Goal: Task Accomplishment & Management: Use online tool/utility

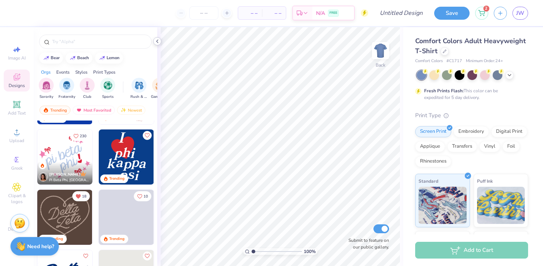
click at [159, 42] on icon at bounding box center [157, 41] width 6 height 6
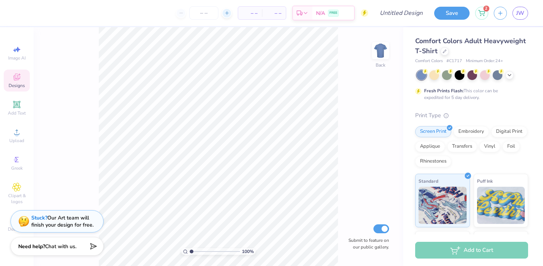
click at [230, 13] on div at bounding box center [227, 13] width 10 height 10
type input "12"
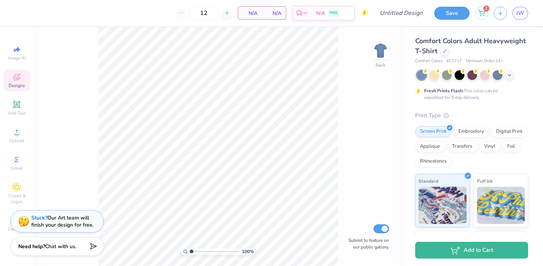
click at [184, 14] on div "12" at bounding box center [204, 12] width 56 height 13
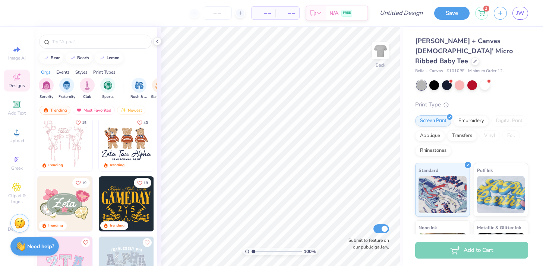
scroll to position [74, 0]
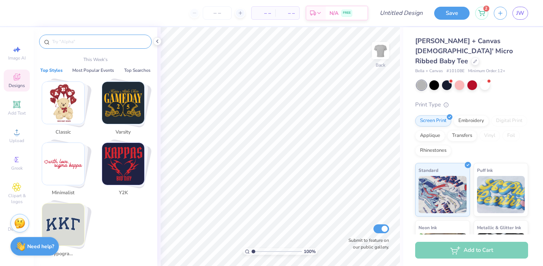
click at [94, 41] on input "text" at bounding box center [98, 41] width 95 height 7
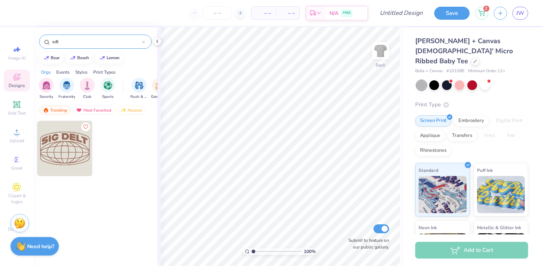
type input "sdt"
click at [16, 159] on circle at bounding box center [16, 160] width 4 height 4
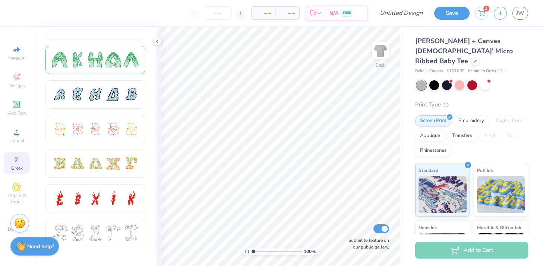
scroll to position [147, 0]
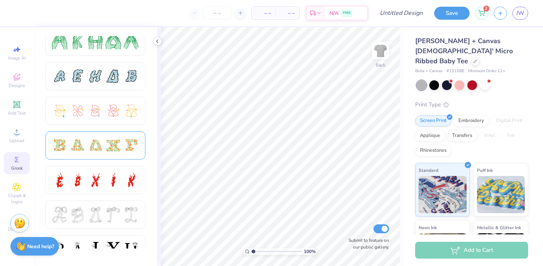
click at [114, 144] on div at bounding box center [113, 146] width 16 height 16
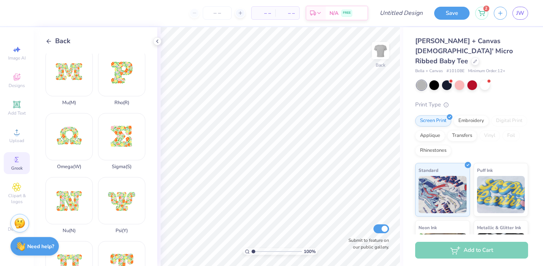
scroll to position [325, 0]
click at [123, 136] on div "Sigma ( S )" at bounding box center [121, 141] width 47 height 57
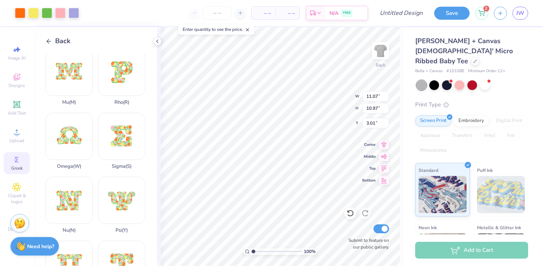
type input "4.40"
type input "4.36"
click at [486, 80] on div at bounding box center [485, 85] width 10 height 10
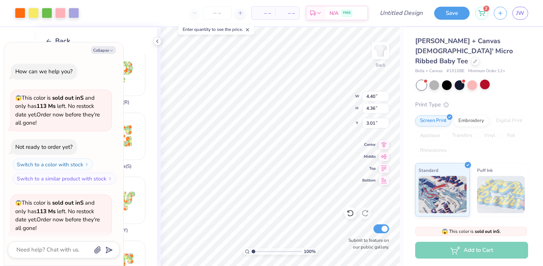
scroll to position [58, 0]
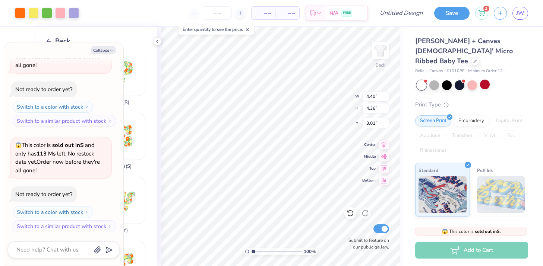
click at [135, 48] on div "Back Beta ( B ) Alpha ( A ) Delta ( D ) Chi ( C ) Gamma ( G ) Eta ( H ) Kappa (…" at bounding box center [96, 146] width 124 height 239
click at [110, 49] on icon "button" at bounding box center [111, 50] width 4 height 4
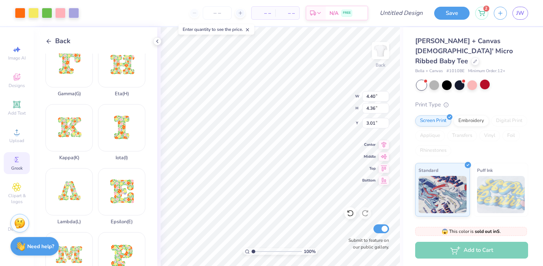
scroll to position [0, 0]
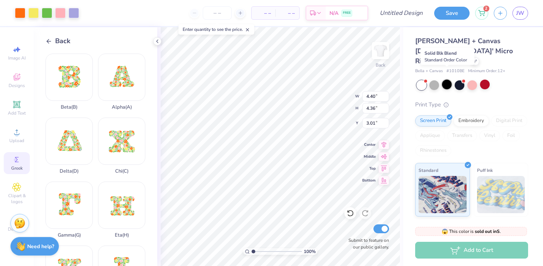
click at [445, 80] on div at bounding box center [447, 85] width 10 height 10
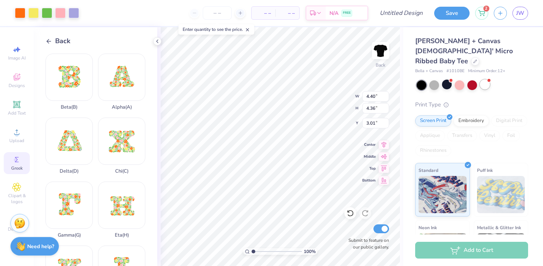
click at [483, 80] on div at bounding box center [485, 85] width 10 height 10
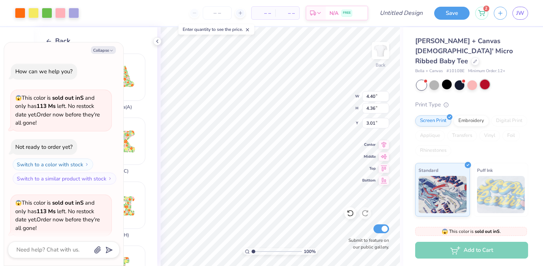
scroll to position [163, 0]
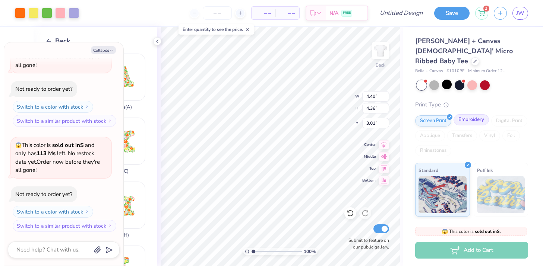
click at [465, 114] on div "Embroidery" at bounding box center [471, 119] width 35 height 11
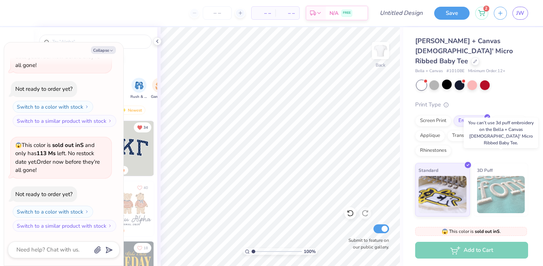
scroll to position [44, 0]
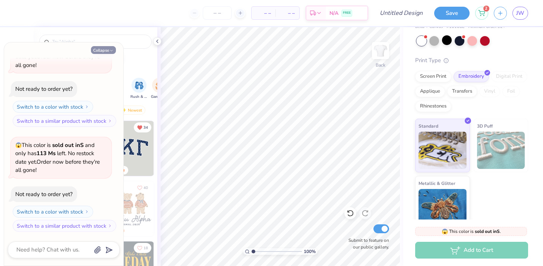
click at [109, 51] on icon "button" at bounding box center [111, 50] width 4 height 4
type textarea "x"
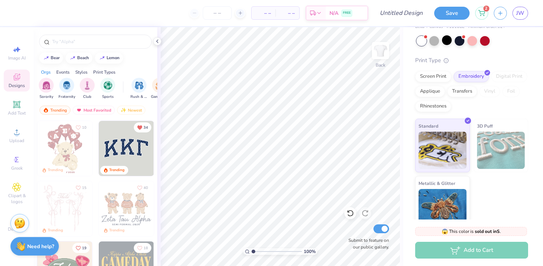
scroll to position [0, 0]
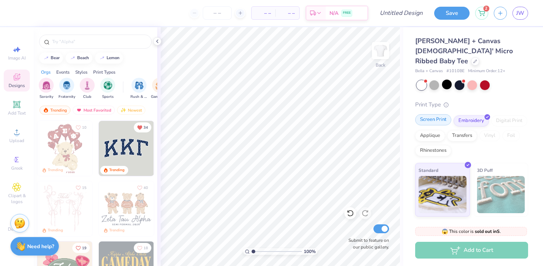
click at [436, 114] on div "Screen Print" at bounding box center [433, 119] width 36 height 11
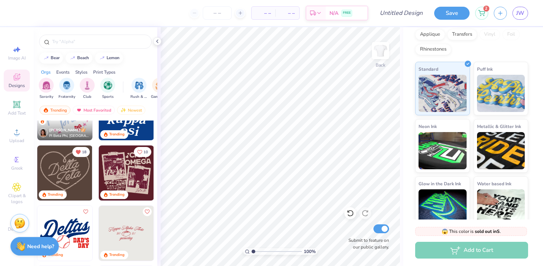
scroll to position [520, 0]
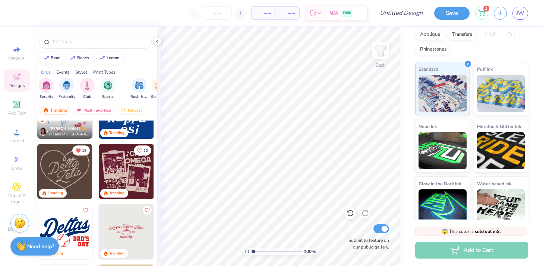
click at [74, 180] on img at bounding box center [64, 171] width 55 height 55
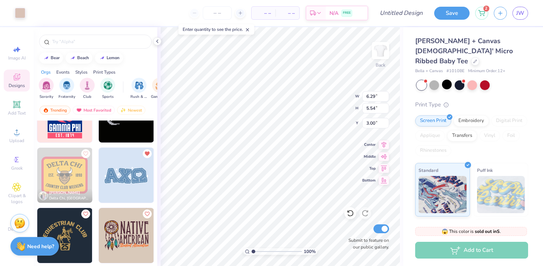
scroll to position [2521, 0]
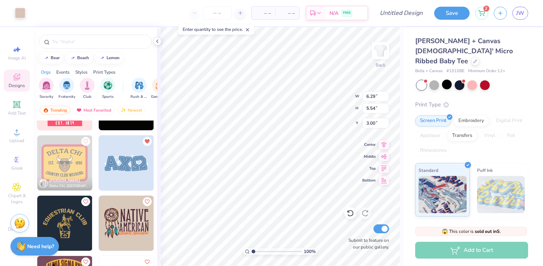
click at [125, 171] on img at bounding box center [126, 163] width 55 height 55
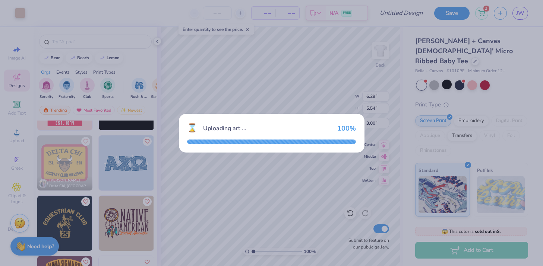
type input "10.57"
type input "4.02"
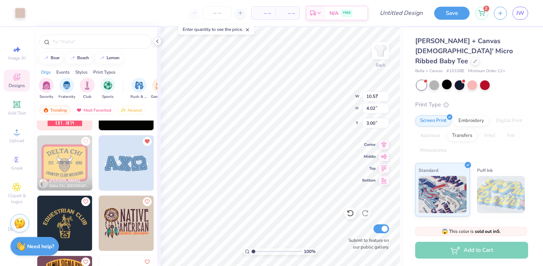
type input "6.29"
type input "5.54"
click at [157, 41] on polyline at bounding box center [157, 41] width 1 height 3
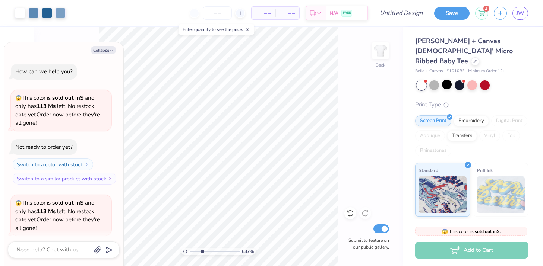
type input "6.37"
type textarea "x"
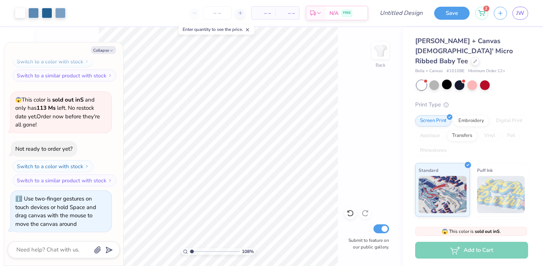
type input "1"
drag, startPoint x: 193, startPoint y: 252, endPoint x: 166, endPoint y: 258, distance: 27.5
click at [190, 255] on input "range" at bounding box center [215, 252] width 50 height 7
click at [106, 51] on button "Collapse" at bounding box center [103, 50] width 25 height 8
type textarea "x"
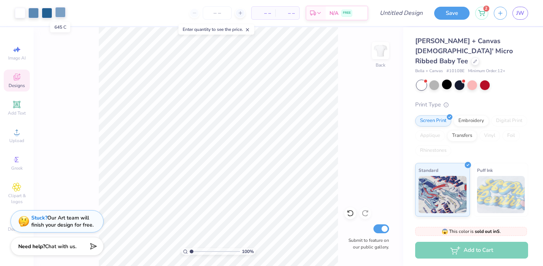
click at [63, 13] on div at bounding box center [60, 12] width 10 height 10
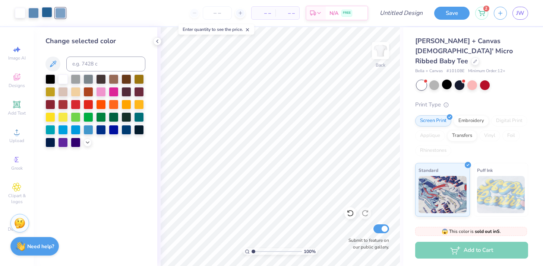
click at [51, 13] on div at bounding box center [47, 12] width 10 height 10
click at [33, 13] on div at bounding box center [33, 12] width 10 height 10
click at [157, 41] on polyline at bounding box center [157, 41] width 1 height 3
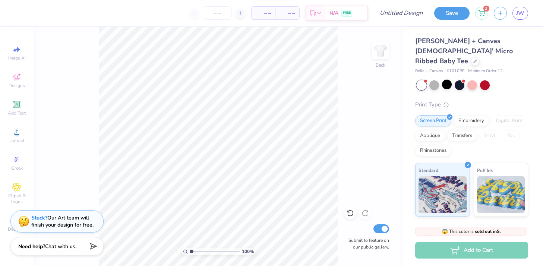
click at [441, 49] on span "Bella + Canvas Ladies' Micro Ribbed Baby Tee" at bounding box center [464, 51] width 98 height 29
click at [17, 82] on div "Designs" at bounding box center [17, 81] width 26 height 22
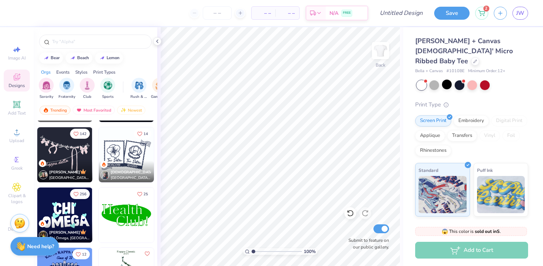
scroll to position [1874, 0]
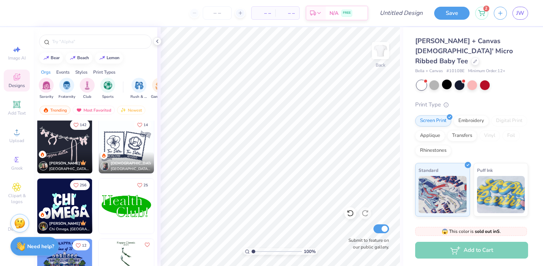
click at [68, 143] on div at bounding box center [9, 146] width 165 height 55
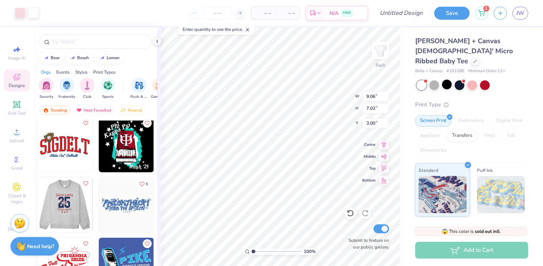
scroll to position [3205, 0]
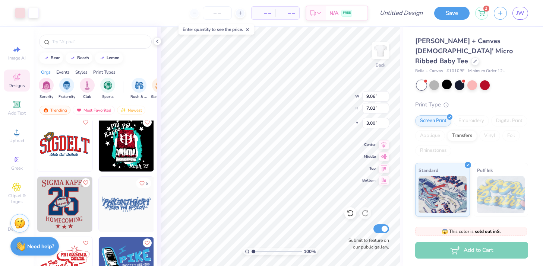
click at [64, 158] on img at bounding box center [64, 144] width 55 height 55
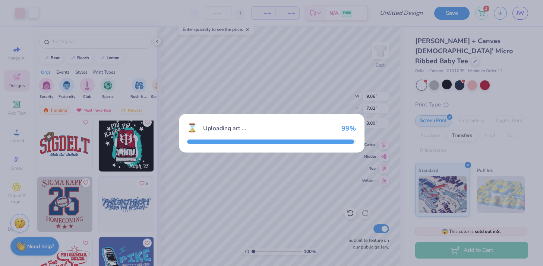
type input "9.11"
type input "4.43"
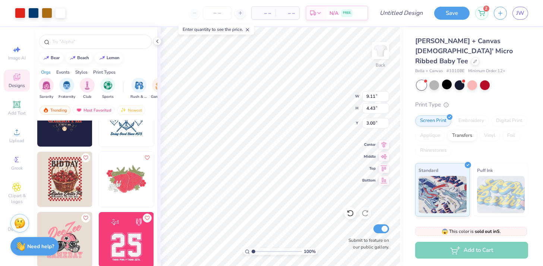
scroll to position [4629, 0]
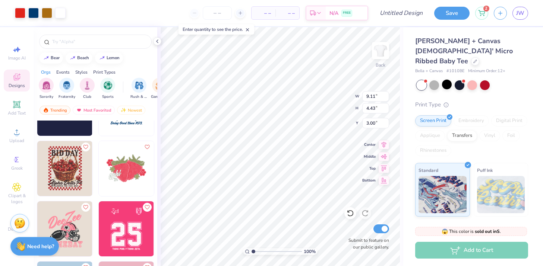
click at [119, 169] on img at bounding box center [126, 168] width 55 height 55
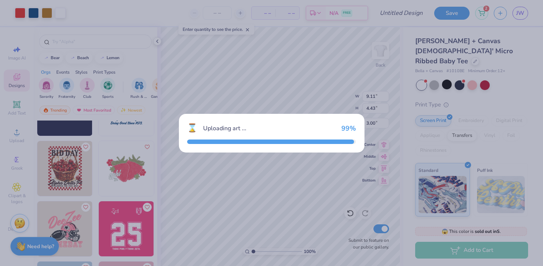
type input "9.91"
type input "7.04"
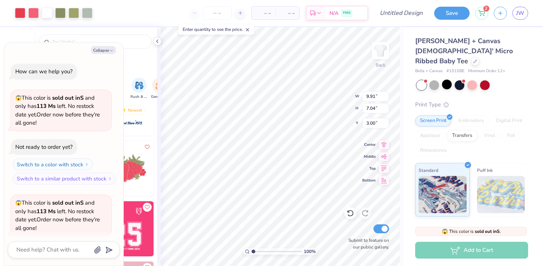
scroll to position [283, 0]
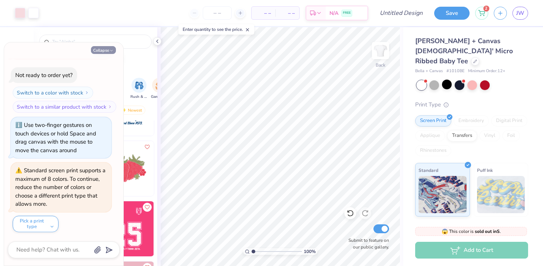
click at [108, 50] on button "Collapse" at bounding box center [103, 50] width 25 height 8
type textarea "x"
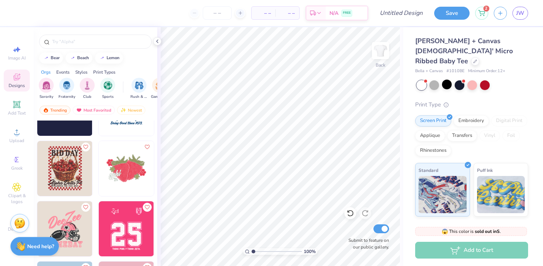
click at [139, 158] on img at bounding box center [126, 168] width 55 height 55
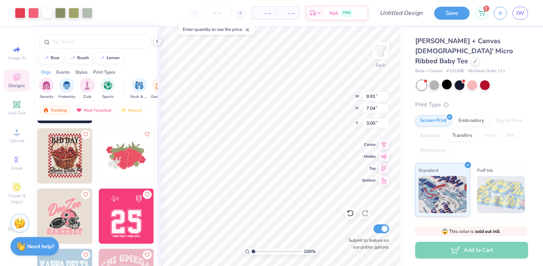
scroll to position [4643, 0]
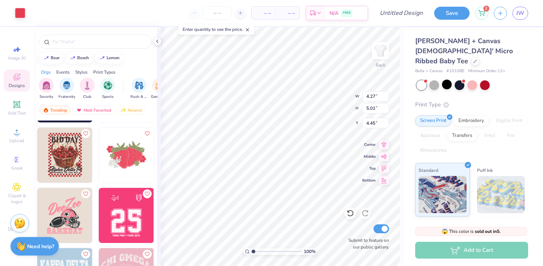
type input "4.27"
type input "5.01"
type input "4.45"
type input "3.83"
type input "2.75"
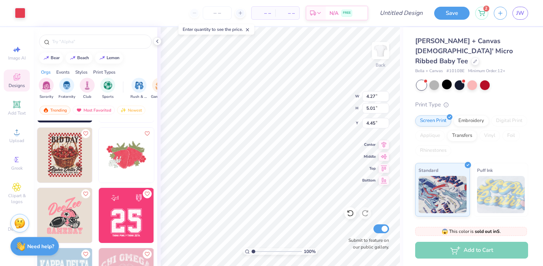
type input "3.12"
type input "4.38"
type input "5.00"
type input "4.92"
type input "4.27"
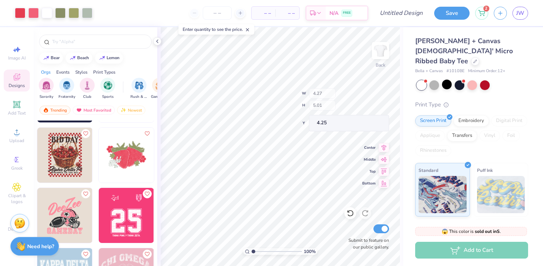
type input "5.01"
type input "4.25"
type input "3.27"
click at [158, 41] on icon at bounding box center [157, 41] width 6 height 6
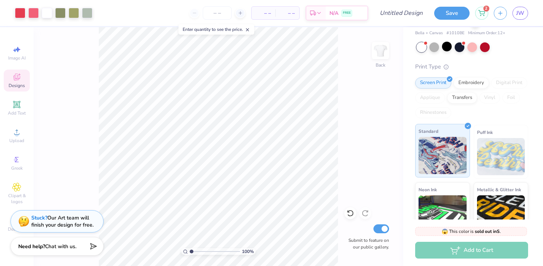
scroll to position [0, 0]
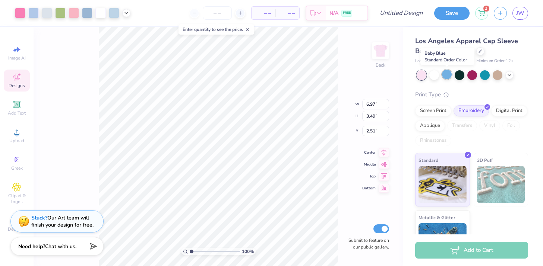
click at [444, 75] on div at bounding box center [447, 75] width 10 height 10
click at [459, 74] on div at bounding box center [460, 75] width 10 height 10
click at [475, 74] on div at bounding box center [472, 75] width 10 height 10
click at [483, 73] on div at bounding box center [485, 75] width 10 height 10
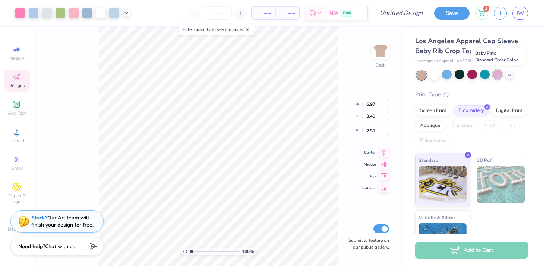
click at [498, 75] on div at bounding box center [498, 75] width 10 height 10
click at [432, 74] on div at bounding box center [434, 75] width 10 height 10
click at [345, 91] on div "100 % Back W 6.97 6.97 " H 3.49 3.49 " Y 2.51 2.51 " Center Middle Top Bottom S…" at bounding box center [219, 146] width 370 height 239
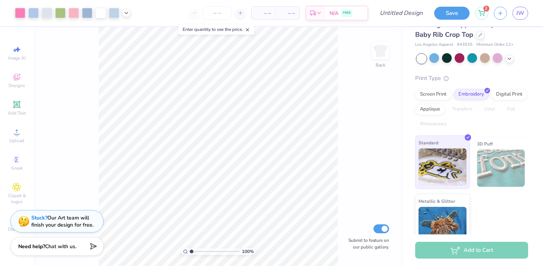
scroll to position [29, 0]
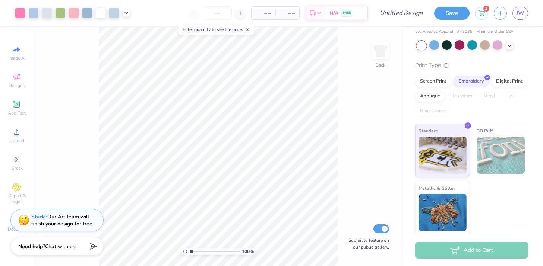
click at [88, 222] on div "Stuck? Our Art team will finish your design for free." at bounding box center [62, 221] width 62 height 14
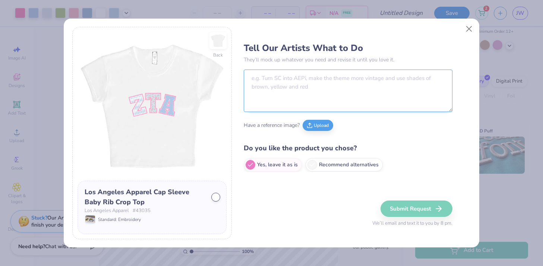
click at [303, 80] on textarea at bounding box center [348, 91] width 209 height 42
type textarea "C"
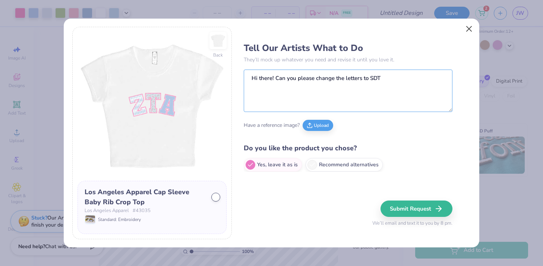
type textarea "Hi there! Can you please change the letters to SDT"
click at [469, 29] on button "Close" at bounding box center [469, 29] width 14 height 14
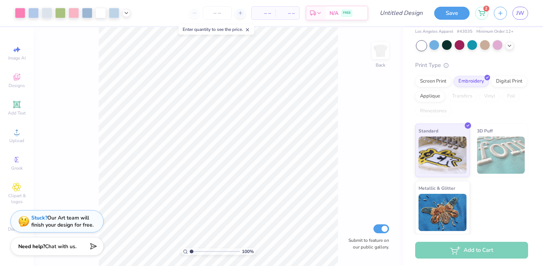
scroll to position [0, 0]
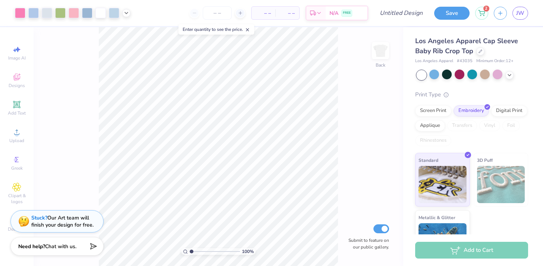
click at [473, 47] on div "Los Angeles Apparel Cap Sleeve Baby Rib Crop Top" at bounding box center [471, 46] width 113 height 20
click at [476, 50] on div "Los Angeles Apparel Cap Sleeve Baby Rib Crop Top" at bounding box center [471, 46] width 113 height 20
click at [479, 50] on icon at bounding box center [481, 51] width 4 height 4
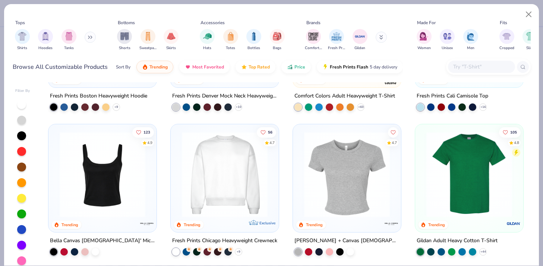
scroll to position [107, 0]
click at [349, 249] on div at bounding box center [350, 250] width 7 height 7
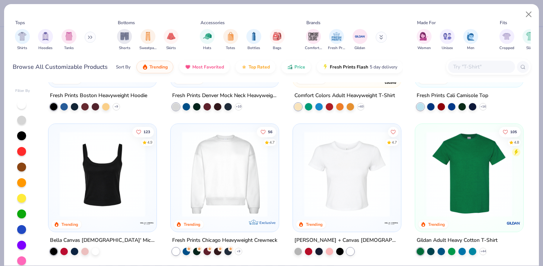
click at [350, 208] on img at bounding box center [346, 175] width 93 height 86
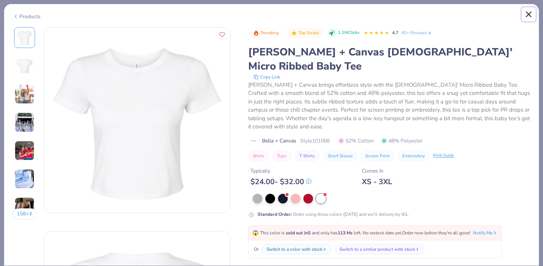
click at [531, 14] on button "Close" at bounding box center [529, 14] width 14 height 14
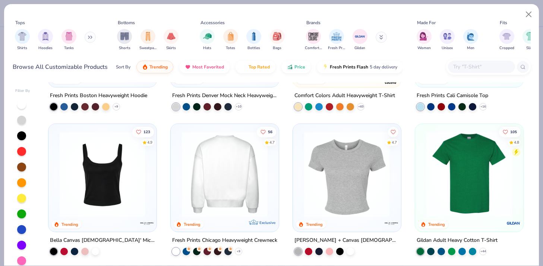
click at [240, 193] on img at bounding box center [224, 175] width 93 height 86
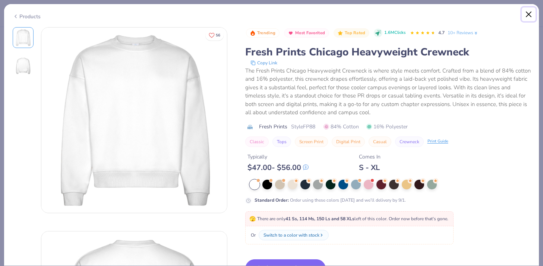
click at [534, 15] on button "Close" at bounding box center [529, 14] width 14 height 14
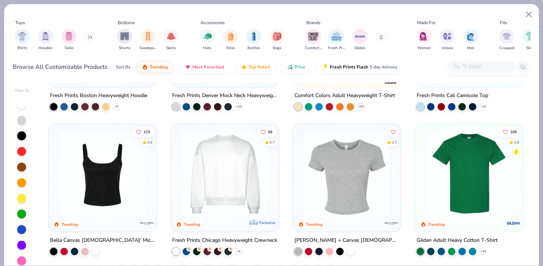
click at [353, 166] on img at bounding box center [346, 175] width 93 height 86
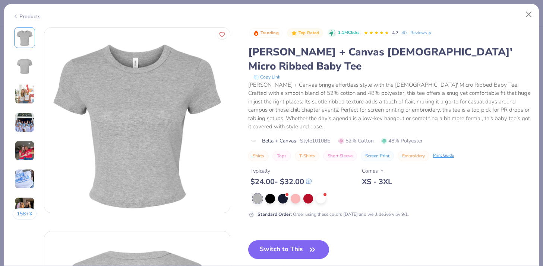
scroll to position [39, 0]
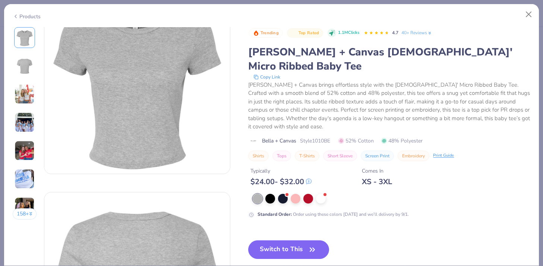
click at [29, 95] on img at bounding box center [25, 94] width 20 height 20
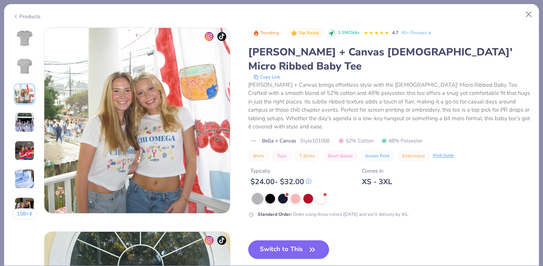
scroll to position [408, 0]
click at [311, 241] on button "Switch to This" at bounding box center [288, 250] width 81 height 19
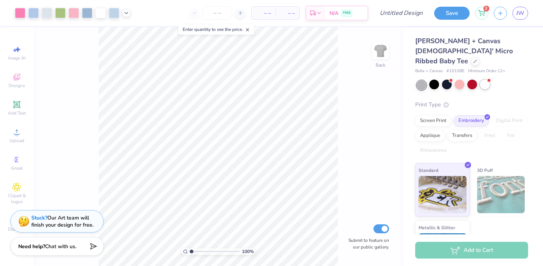
click at [487, 80] on div at bounding box center [485, 85] width 10 height 10
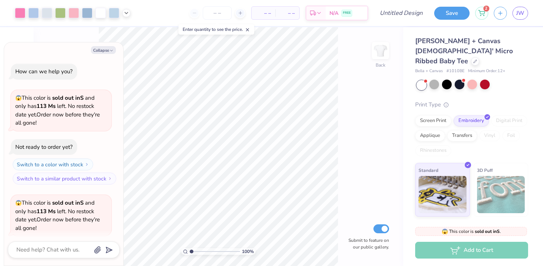
scroll to position [58, 0]
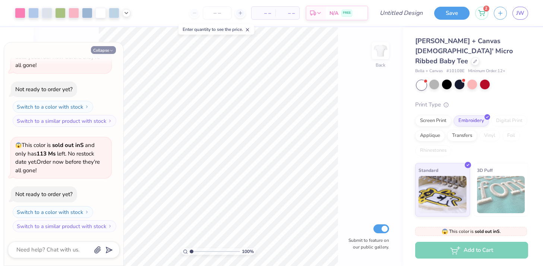
click at [110, 48] on icon "button" at bounding box center [111, 50] width 4 height 4
type textarea "x"
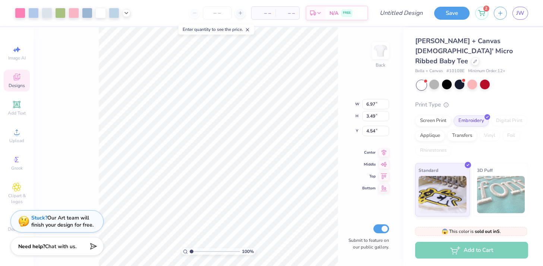
type input "8.49"
type input "4.25"
type input "3.78"
type input "3.68"
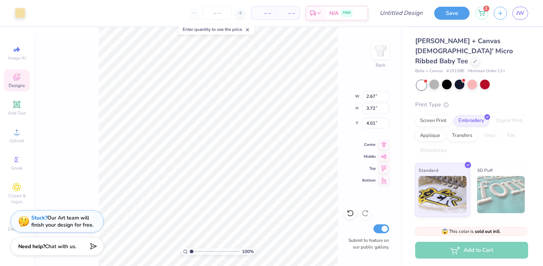
type input "3.94"
type input "6.70"
type input "5.22"
click at [16, 74] on icon at bounding box center [16, 77] width 7 height 7
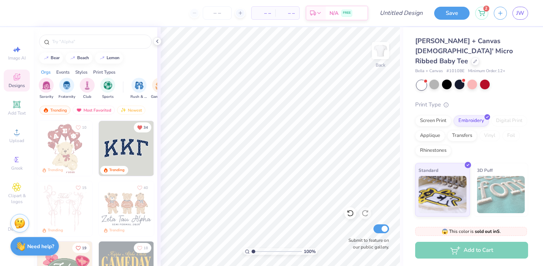
scroll to position [63, 0]
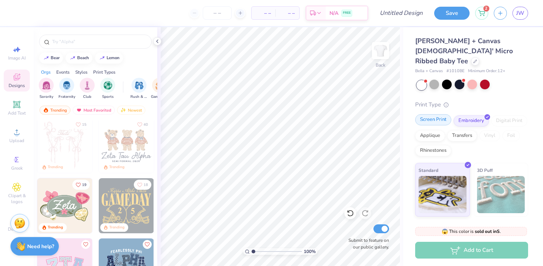
click at [433, 114] on div "Screen Print" at bounding box center [433, 119] width 36 height 11
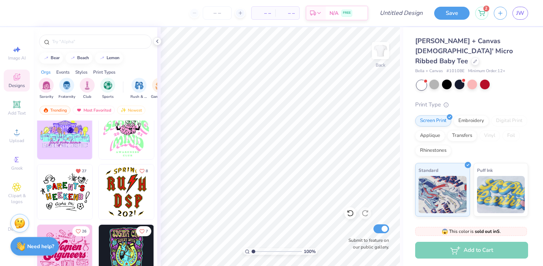
scroll to position [4465, 0]
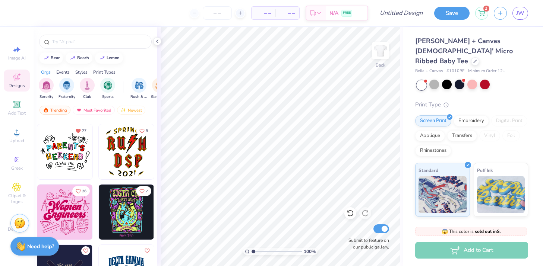
click at [79, 168] on img at bounding box center [64, 151] width 55 height 55
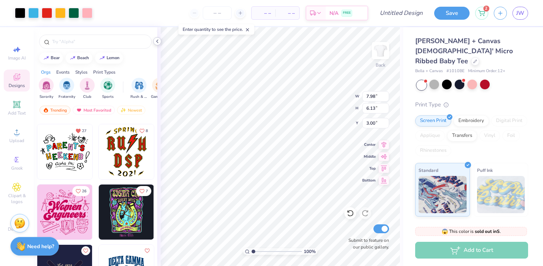
click at [158, 43] on icon at bounding box center [157, 41] width 6 height 6
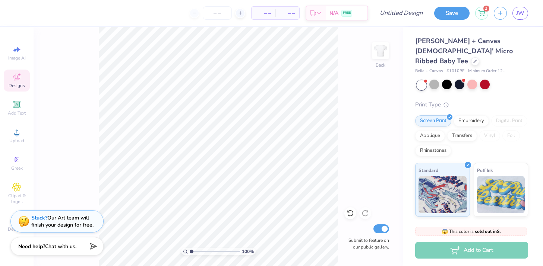
click at [21, 85] on span "Designs" at bounding box center [17, 86] width 16 height 6
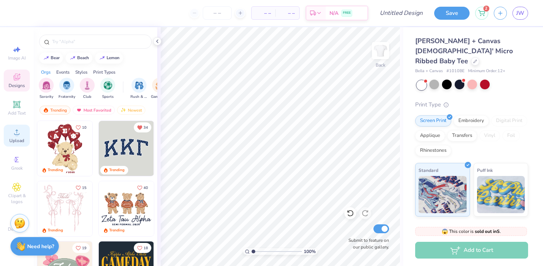
click at [17, 125] on div "Upload" at bounding box center [17, 136] width 26 height 22
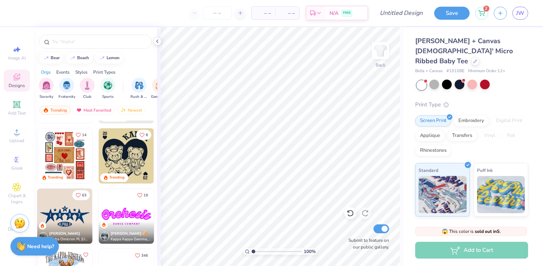
scroll to position [664, 0]
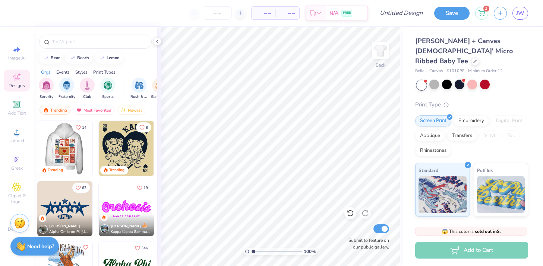
click at [72, 165] on div at bounding box center [64, 148] width 165 height 55
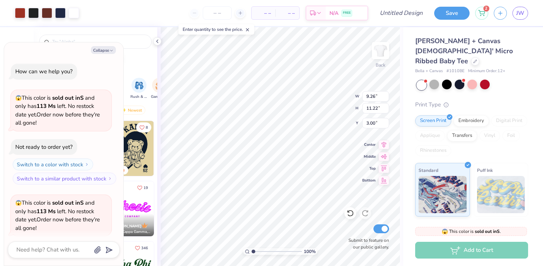
scroll to position [120, 0]
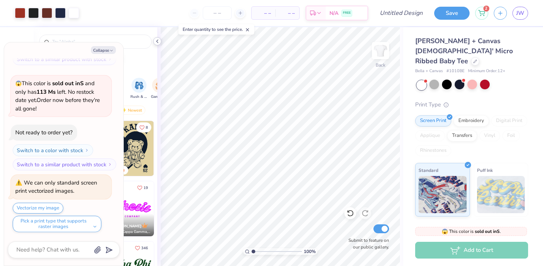
click at [157, 43] on icon at bounding box center [157, 41] width 6 height 6
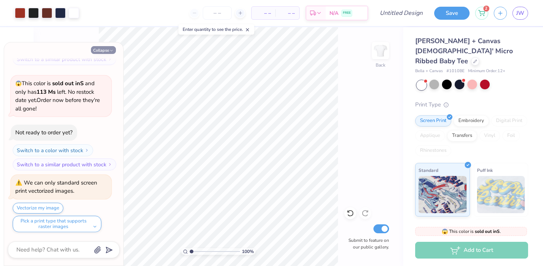
click at [111, 49] on icon "button" at bounding box center [111, 50] width 4 height 4
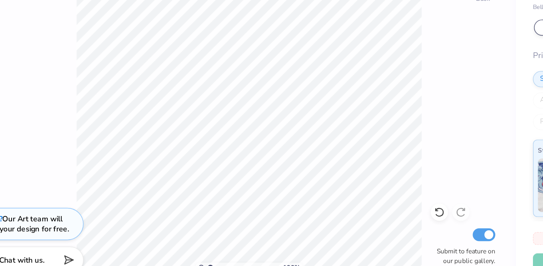
click at [340, 171] on div "100 % Back Submit to feature on our public gallery." at bounding box center [219, 146] width 370 height 239
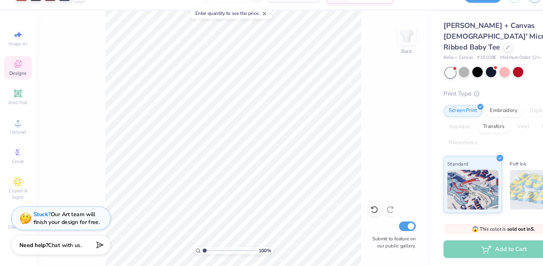
scroll to position [0, 0]
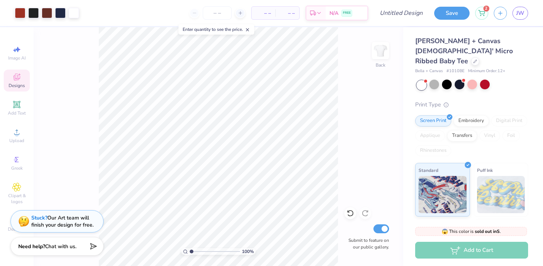
click at [18, 81] on icon at bounding box center [16, 77] width 9 height 9
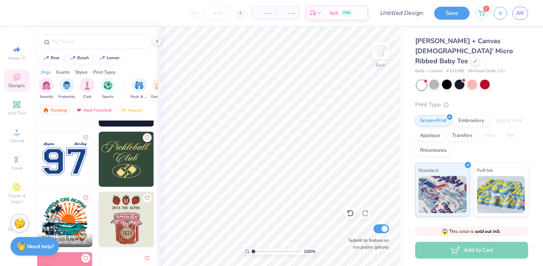
scroll to position [6820, 0]
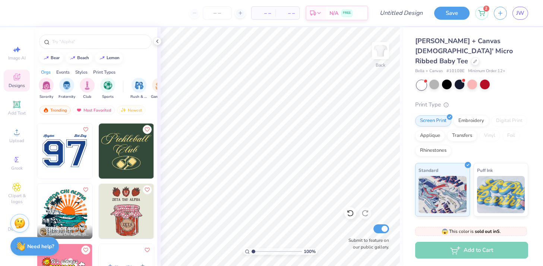
click at [128, 211] on img at bounding box center [126, 211] width 55 height 55
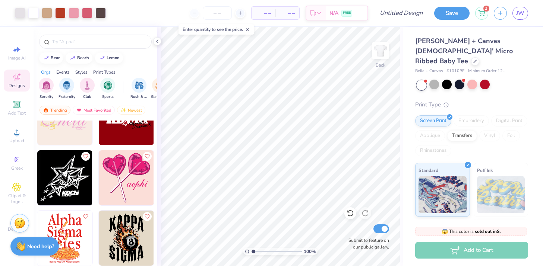
scroll to position [8196, 0]
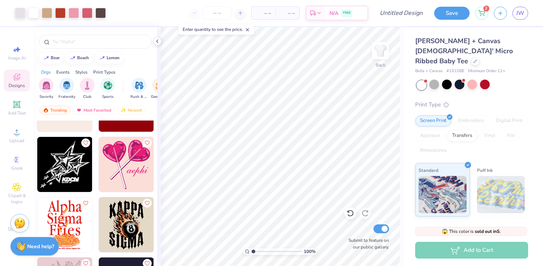
click at [120, 178] on img at bounding box center [126, 164] width 55 height 55
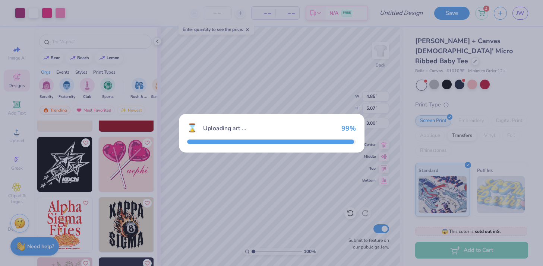
type textarea "x"
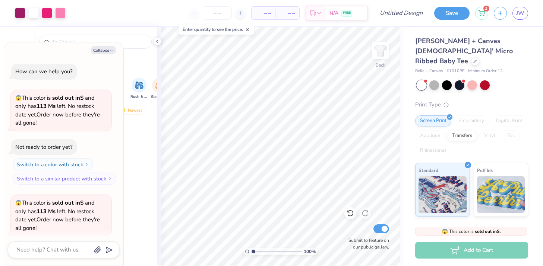
scroll to position [194, 0]
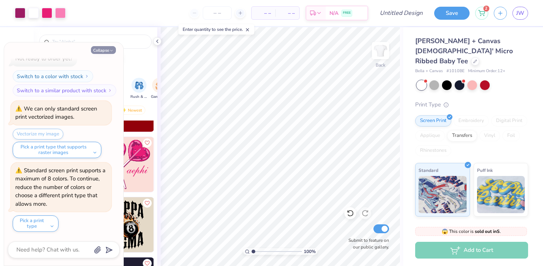
click at [109, 51] on icon "button" at bounding box center [111, 50] width 4 height 4
type textarea "x"
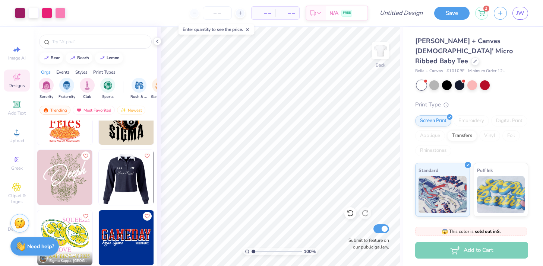
scroll to position [8305, 0]
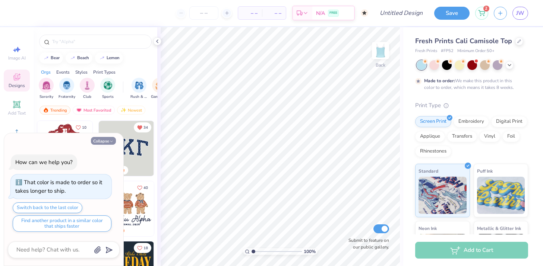
click at [102, 141] on button "Collapse" at bounding box center [103, 141] width 25 height 8
type textarea "x"
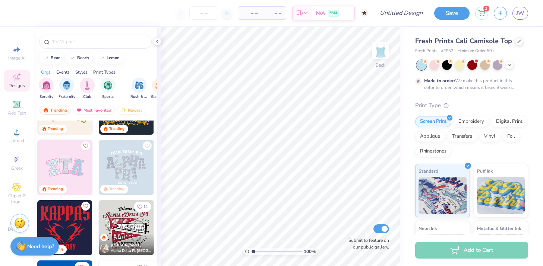
scroll to position [155, 0]
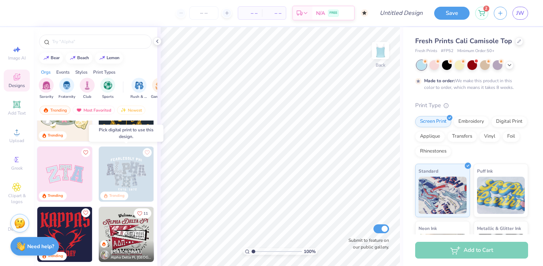
click at [133, 182] on img at bounding box center [126, 174] width 55 height 55
click at [127, 180] on img at bounding box center [126, 174] width 55 height 55
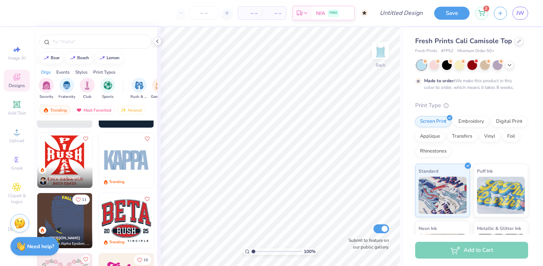
scroll to position [1380, 0]
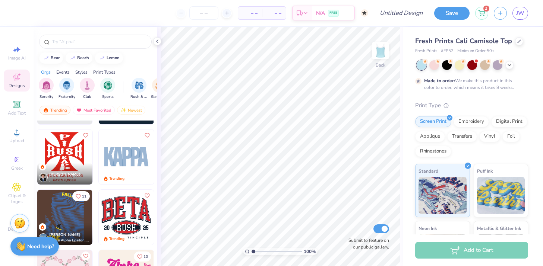
click at [138, 162] on img at bounding box center [126, 157] width 55 height 55
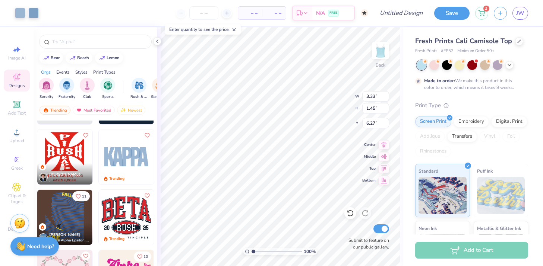
type input "2.18"
click at [438, 65] on div at bounding box center [434, 65] width 10 height 10
click at [444, 62] on div at bounding box center [447, 65] width 10 height 10
click at [22, 14] on div at bounding box center [20, 12] width 10 height 10
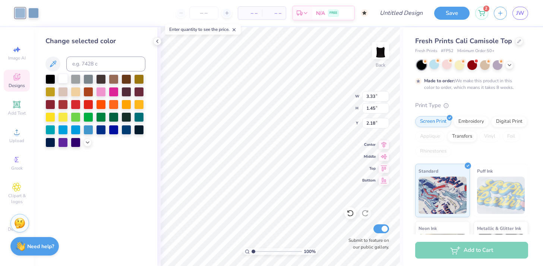
click at [66, 79] on div at bounding box center [63, 79] width 10 height 10
click at [136, 186] on div "Change selected color" at bounding box center [96, 146] width 124 height 239
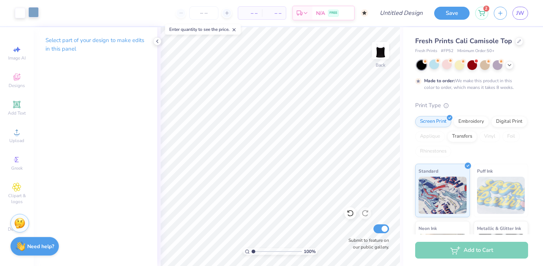
click at [35, 13] on div at bounding box center [33, 12] width 10 height 10
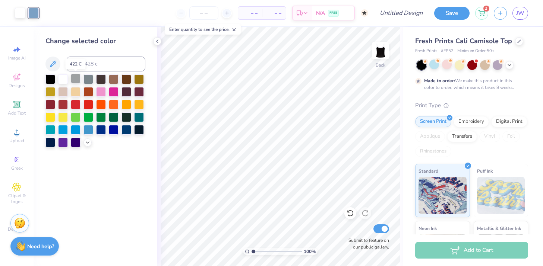
click at [77, 80] on div at bounding box center [76, 79] width 10 height 10
click at [83, 78] on div at bounding box center [88, 79] width 10 height 10
click at [101, 80] on div at bounding box center [101, 79] width 10 height 10
click at [113, 89] on div at bounding box center [114, 91] width 10 height 10
click at [158, 40] on icon at bounding box center [157, 41] width 6 height 6
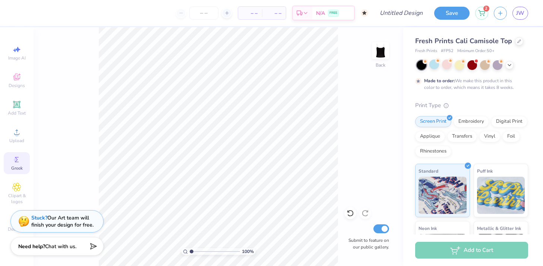
click at [17, 163] on icon at bounding box center [16, 159] width 9 height 9
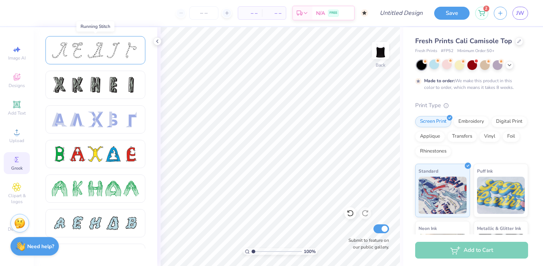
click at [81, 51] on div at bounding box center [78, 50] width 16 height 16
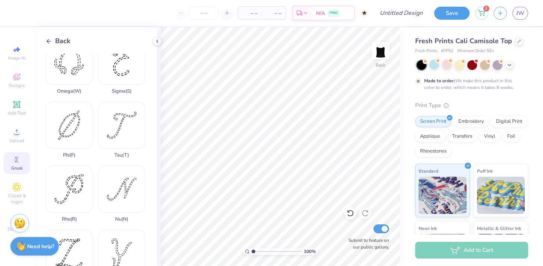
scroll to position [477, 0]
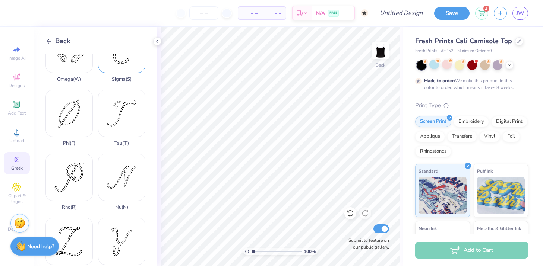
click at [120, 70] on div "Sigma ( S )" at bounding box center [121, 54] width 47 height 57
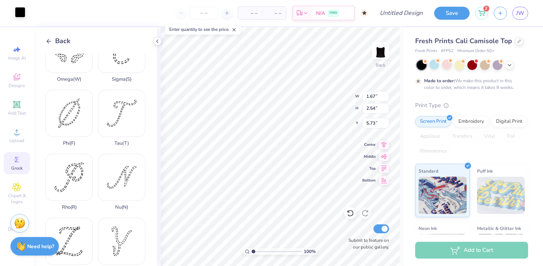
click at [22, 9] on div at bounding box center [20, 12] width 10 height 10
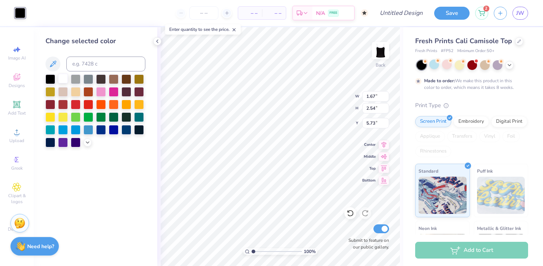
click at [64, 78] on div at bounding box center [63, 79] width 10 height 10
type input "2.86"
click at [19, 163] on icon at bounding box center [16, 159] width 9 height 9
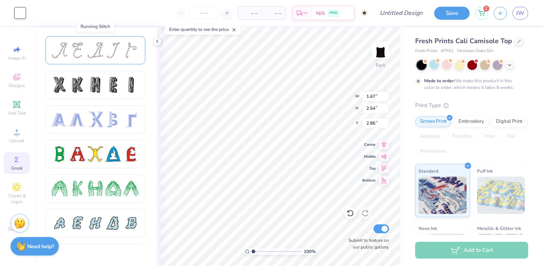
click at [100, 54] on div at bounding box center [96, 50] width 16 height 16
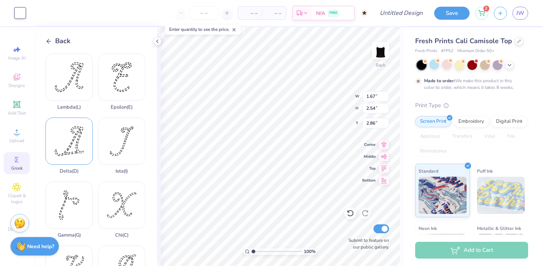
click at [79, 162] on div "Delta ( D )" at bounding box center [68, 146] width 47 height 57
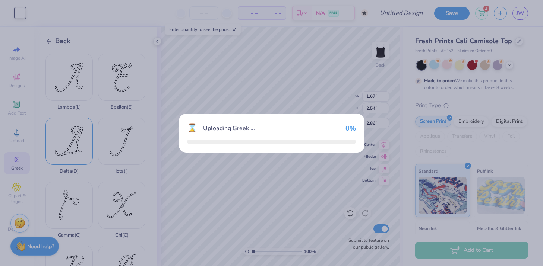
type input "2.66"
type input "2.72"
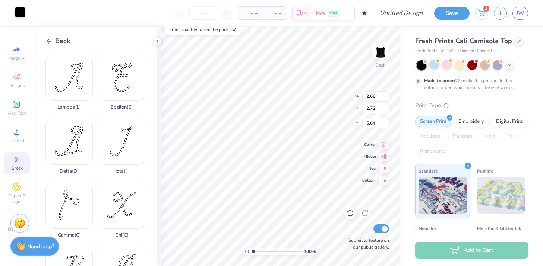
click at [23, 14] on div at bounding box center [20, 12] width 10 height 10
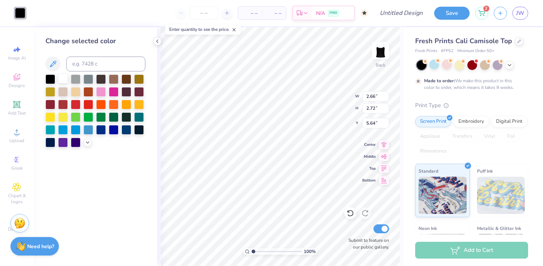
click at [63, 78] on div at bounding box center [63, 79] width 10 height 10
type input "2.86"
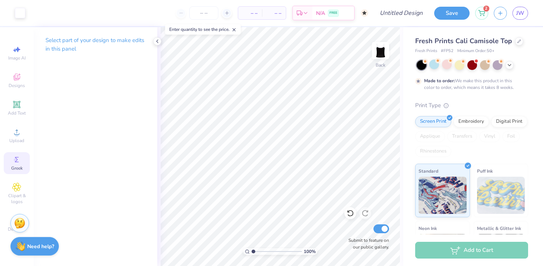
click at [19, 162] on icon at bounding box center [16, 159] width 9 height 9
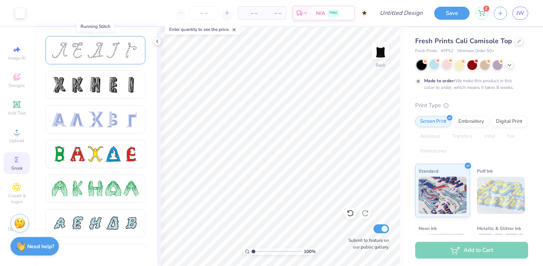
click at [111, 57] on div at bounding box center [113, 50] width 16 height 16
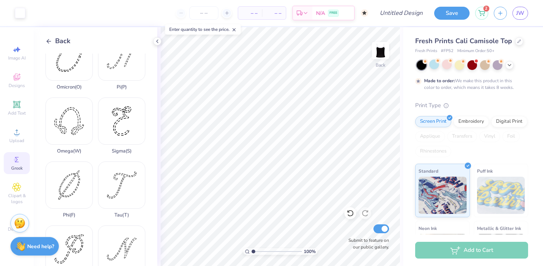
scroll to position [405, 0]
click at [121, 185] on div "Tau ( T )" at bounding box center [121, 189] width 47 height 57
click at [20, 12] on div at bounding box center [20, 12] width 10 height 10
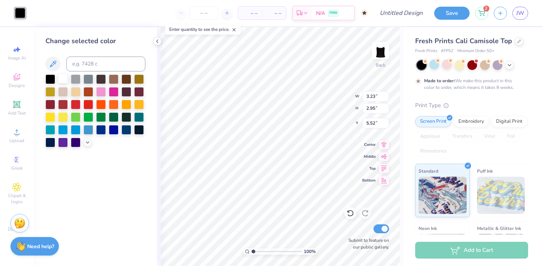
click at [68, 79] on div at bounding box center [63, 79] width 10 height 10
type input "2.63"
type input "2.66"
type input "2.72"
type input "2.86"
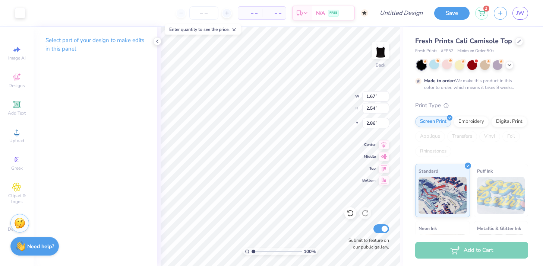
type input "2.84"
type input "2.66"
type input "2.72"
type input "2.86"
click at [105, 39] on p "Select part of your design to make edits in this panel" at bounding box center [95, 44] width 100 height 17
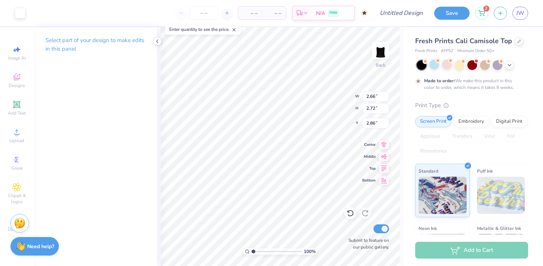
type input "3.23"
type input "2.95"
type input "2.63"
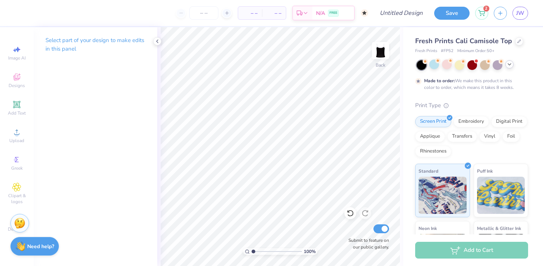
click at [509, 64] on icon at bounding box center [510, 64] width 6 height 6
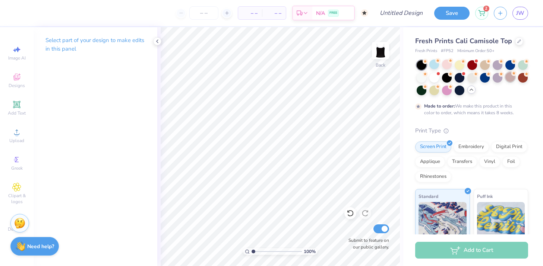
click at [511, 81] on div at bounding box center [510, 77] width 10 height 10
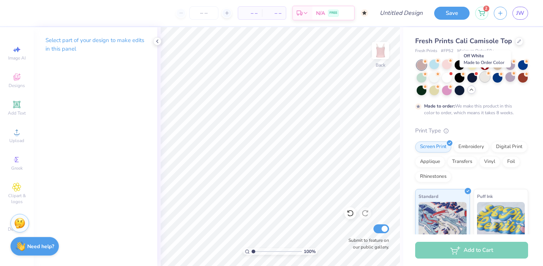
click at [484, 81] on div at bounding box center [485, 77] width 10 height 10
click at [468, 79] on div at bounding box center [472, 77] width 10 height 10
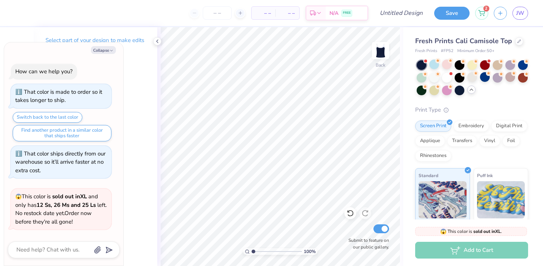
scroll to position [51, 0]
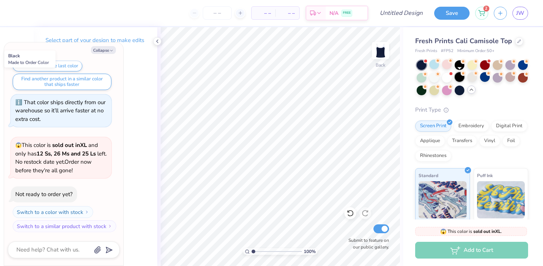
click at [463, 78] on div at bounding box center [460, 77] width 10 height 10
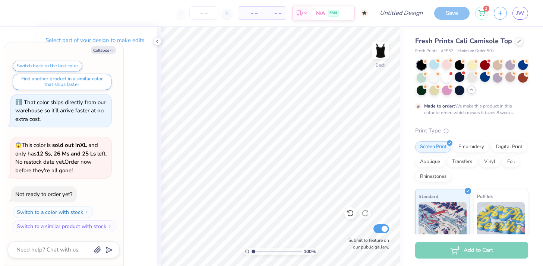
scroll to position [113, 0]
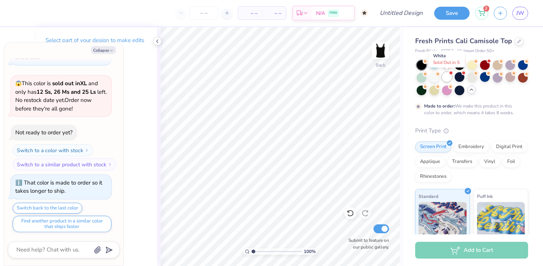
click at [445, 76] on div at bounding box center [447, 77] width 10 height 10
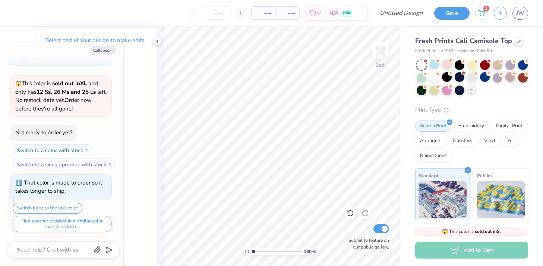
scroll to position [264, 0]
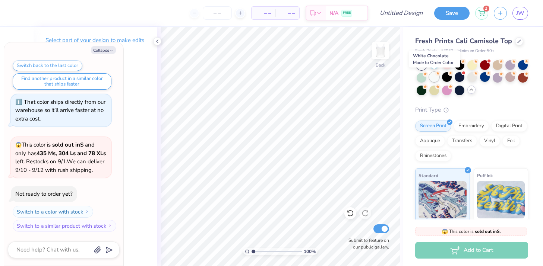
click at [436, 78] on div at bounding box center [434, 77] width 10 height 10
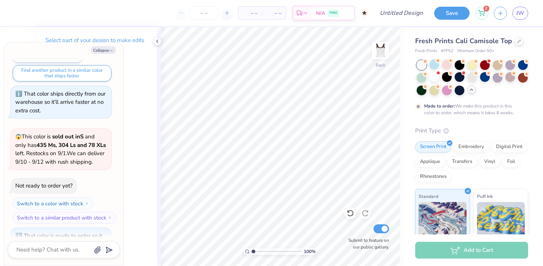
scroll to position [326, 0]
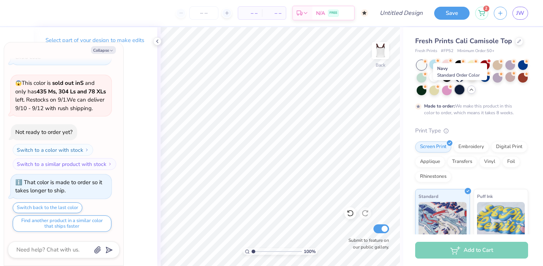
click at [458, 92] on div at bounding box center [460, 90] width 10 height 10
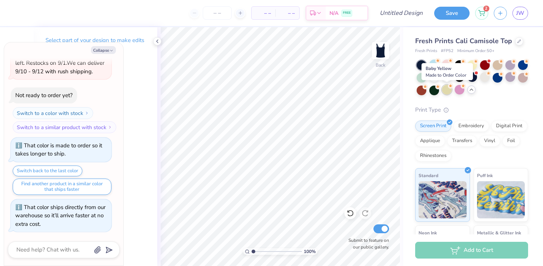
click at [448, 93] on div at bounding box center [447, 90] width 10 height 10
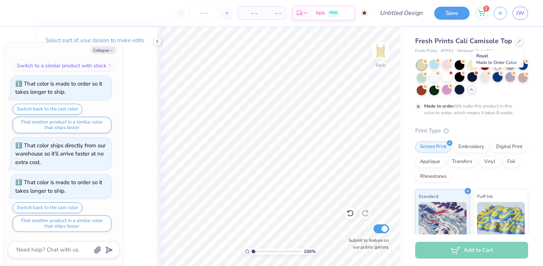
click at [496, 82] on div at bounding box center [498, 77] width 10 height 10
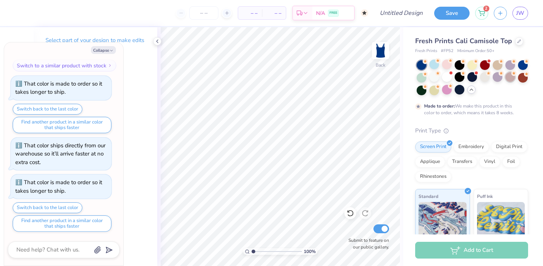
click at [507, 81] on div at bounding box center [510, 77] width 10 height 10
click at [448, 61] on icon at bounding box center [450, 60] width 5 height 5
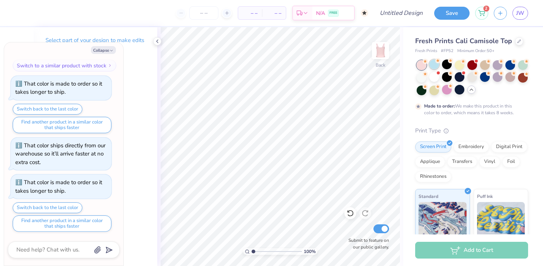
click at [428, 61] on circle at bounding box center [425, 61] width 5 height 5
click at [433, 76] on div at bounding box center [434, 77] width 10 height 10
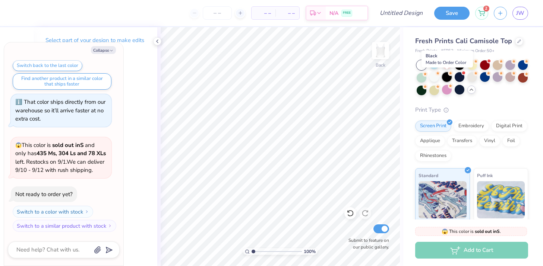
click at [446, 78] on div at bounding box center [447, 77] width 10 height 10
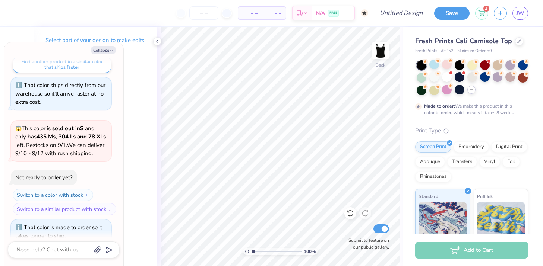
scroll to position [638, 0]
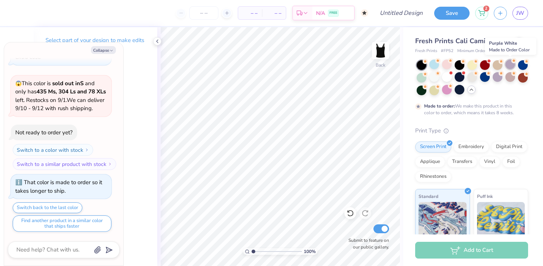
click at [511, 64] on div at bounding box center [510, 65] width 10 height 10
click at [500, 66] on div at bounding box center [498, 65] width 10 height 10
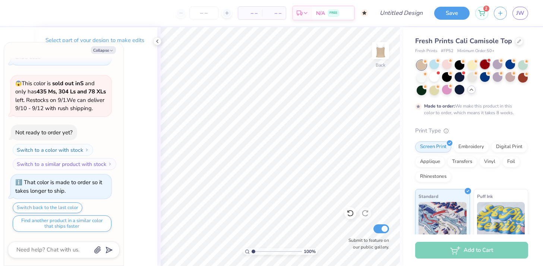
click at [486, 64] on div at bounding box center [485, 65] width 10 height 10
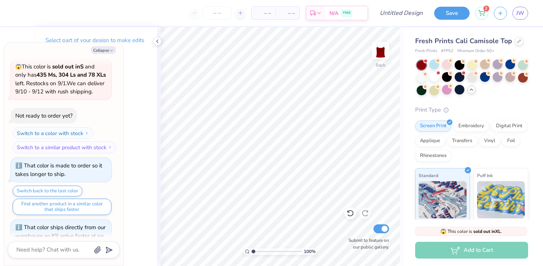
scroll to position [780, 0]
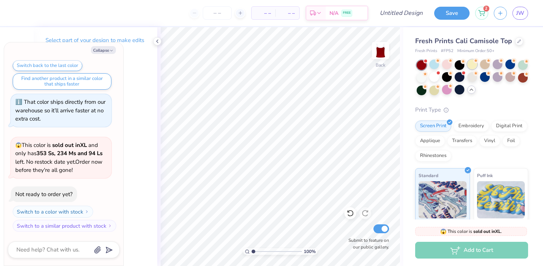
click at [473, 62] on icon at bounding box center [475, 60] width 5 height 5
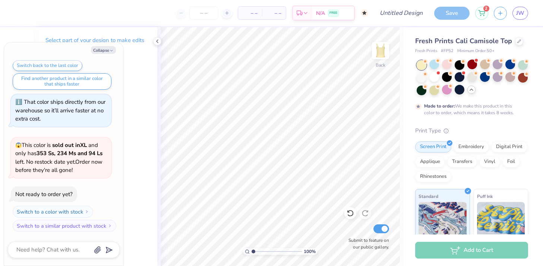
scroll to position [842, 0]
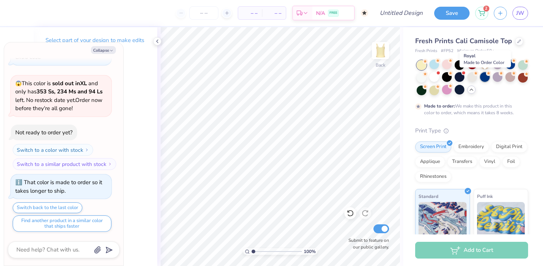
click at [485, 79] on div at bounding box center [485, 77] width 10 height 10
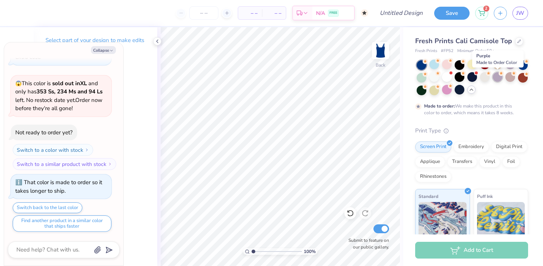
click at [499, 79] on div at bounding box center [498, 77] width 10 height 10
click at [509, 79] on div at bounding box center [510, 77] width 10 height 10
click at [159, 41] on icon at bounding box center [157, 41] width 6 height 6
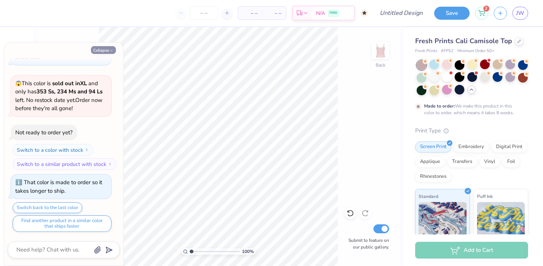
click at [107, 49] on button "Collapse" at bounding box center [103, 50] width 25 height 8
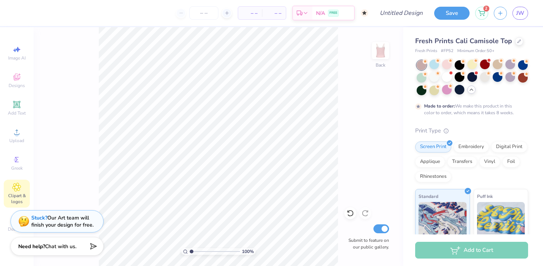
click at [13, 187] on icon at bounding box center [17, 187] width 8 height 8
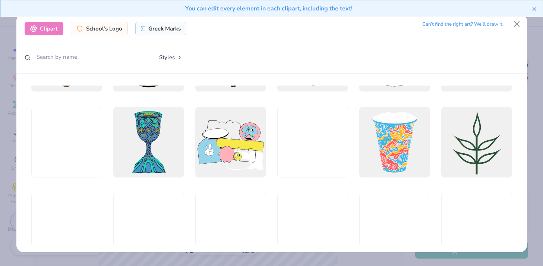
scroll to position [1571, 0]
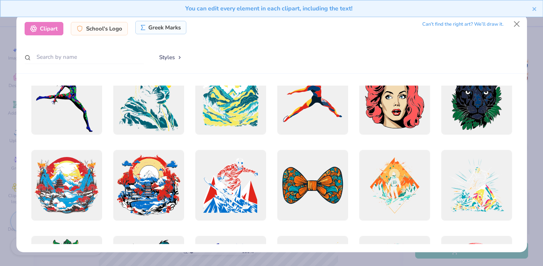
click at [158, 30] on div "Greek Marks" at bounding box center [160, 27] width 51 height 13
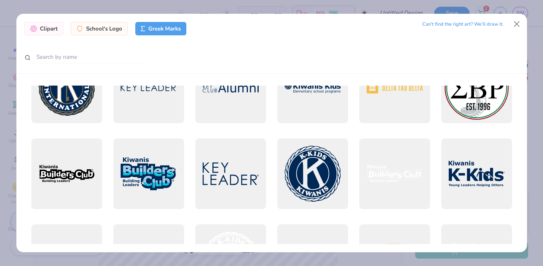
scroll to position [3134, 0]
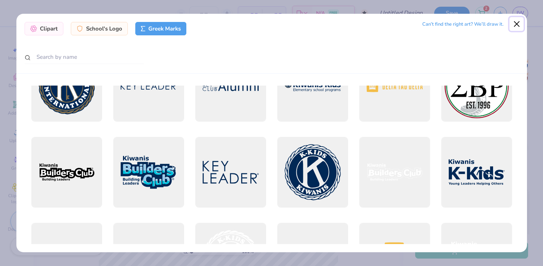
click at [517, 25] on button "Close" at bounding box center [516, 24] width 14 height 14
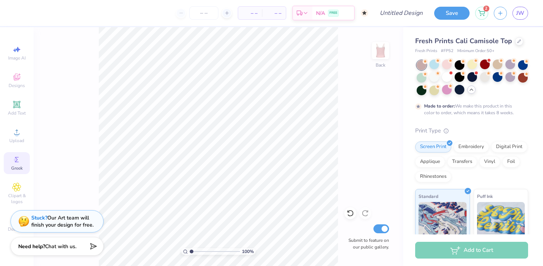
click at [19, 164] on div "Greek" at bounding box center [17, 163] width 26 height 22
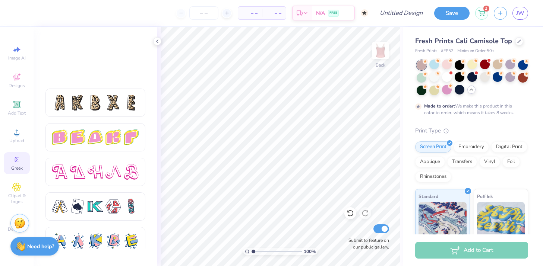
scroll to position [1277, 0]
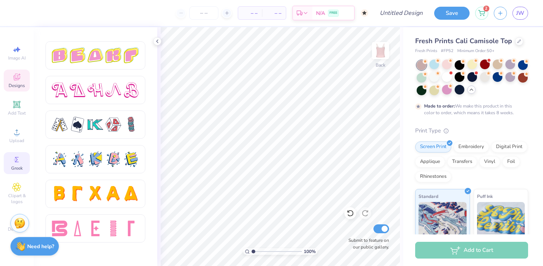
click at [18, 77] on icon at bounding box center [16, 77] width 9 height 9
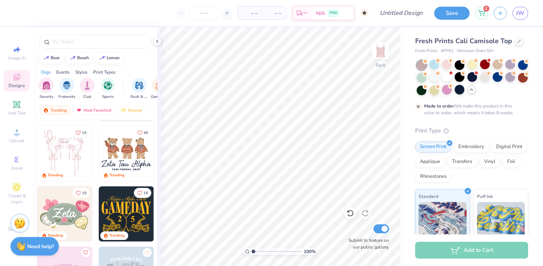
scroll to position [55, 0]
click at [123, 146] on img at bounding box center [126, 154] width 55 height 55
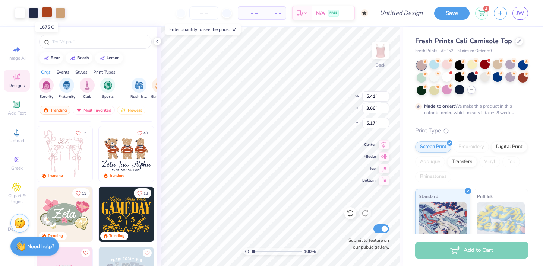
click at [50, 13] on div at bounding box center [47, 12] width 10 height 10
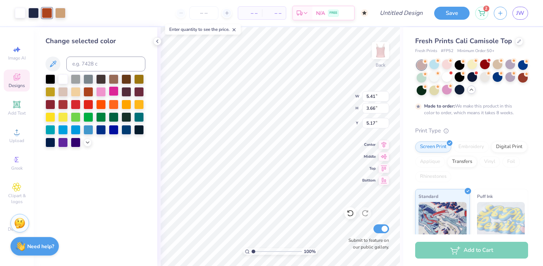
click at [113, 92] on div at bounding box center [114, 91] width 10 height 10
click at [106, 92] on div at bounding box center [101, 91] width 10 height 10
click at [35, 12] on div at bounding box center [33, 12] width 10 height 10
click at [114, 88] on div at bounding box center [114, 91] width 10 height 10
click at [64, 78] on div at bounding box center [63, 79] width 10 height 10
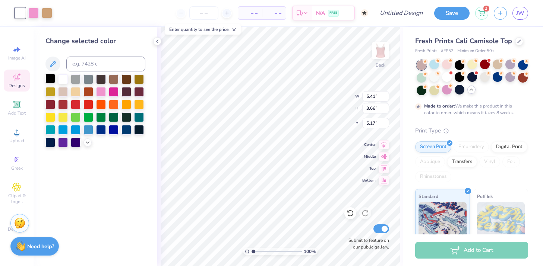
click at [51, 78] on div at bounding box center [50, 79] width 10 height 10
click at [99, 78] on div at bounding box center [101, 79] width 10 height 10
click at [114, 75] on div at bounding box center [114, 79] width 10 height 10
click at [127, 79] on div at bounding box center [127, 79] width 10 height 10
click at [50, 78] on div at bounding box center [50, 79] width 10 height 10
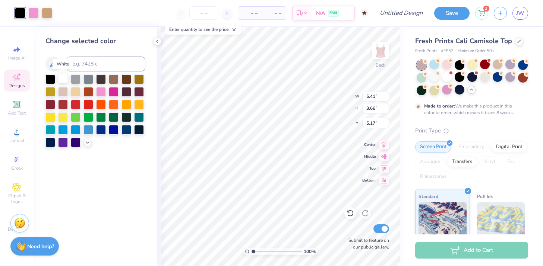
click at [60, 78] on div at bounding box center [63, 79] width 10 height 10
click at [71, 79] on div at bounding box center [76, 79] width 10 height 10
click at [85, 80] on div at bounding box center [88, 79] width 10 height 10
click at [102, 81] on div at bounding box center [101, 79] width 10 height 10
click at [111, 94] on div at bounding box center [114, 91] width 10 height 10
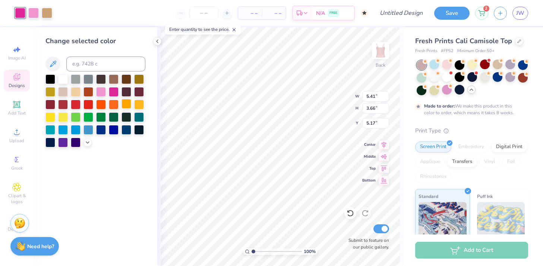
click at [125, 107] on div at bounding box center [127, 104] width 10 height 10
click at [116, 105] on div at bounding box center [114, 104] width 10 height 10
click at [104, 106] on div at bounding box center [101, 104] width 10 height 10
click at [89, 106] on div at bounding box center [88, 104] width 10 height 10
click at [139, 133] on div at bounding box center [139, 129] width 10 height 10
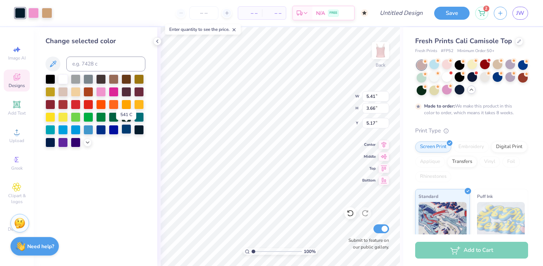
click at [130, 133] on div at bounding box center [127, 129] width 10 height 10
click at [116, 132] on div at bounding box center [114, 129] width 10 height 10
click at [64, 142] on div at bounding box center [63, 142] width 10 height 10
click at [102, 97] on div at bounding box center [95, 111] width 100 height 73
click at [101, 93] on div at bounding box center [101, 91] width 10 height 10
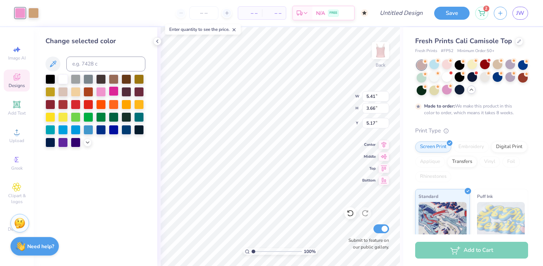
click at [112, 92] on div at bounding box center [114, 91] width 10 height 10
click at [101, 89] on div at bounding box center [101, 91] width 10 height 10
click at [158, 42] on polyline at bounding box center [157, 41] width 1 height 3
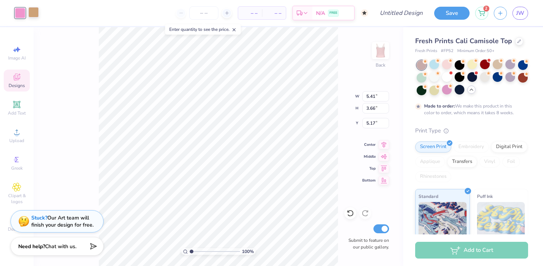
click at [35, 15] on div at bounding box center [33, 12] width 10 height 10
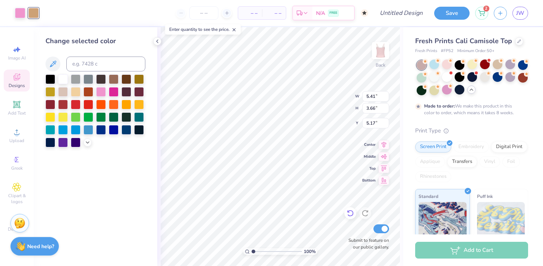
click at [350, 212] on icon at bounding box center [350, 213] width 7 height 7
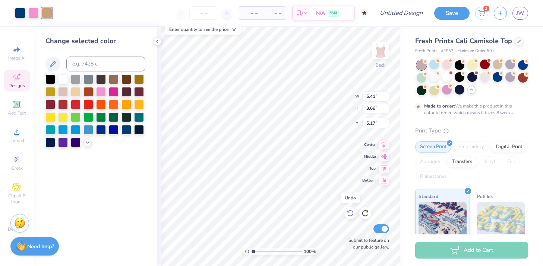
click at [350, 212] on icon at bounding box center [350, 213] width 7 height 7
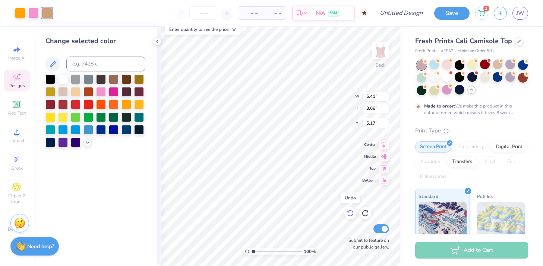
click at [350, 212] on icon at bounding box center [350, 213] width 7 height 7
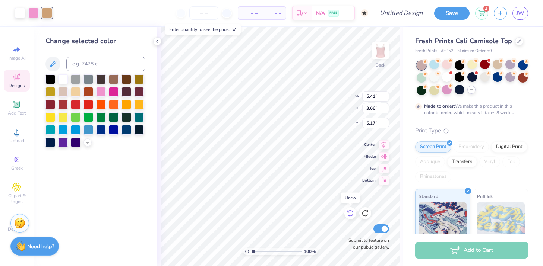
click at [350, 212] on icon at bounding box center [350, 213] width 7 height 7
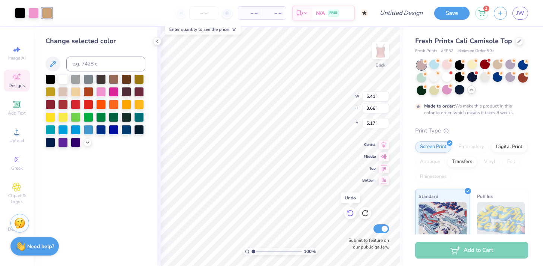
click at [350, 212] on icon at bounding box center [350, 213] width 7 height 7
click at [37, 15] on div at bounding box center [33, 12] width 10 height 10
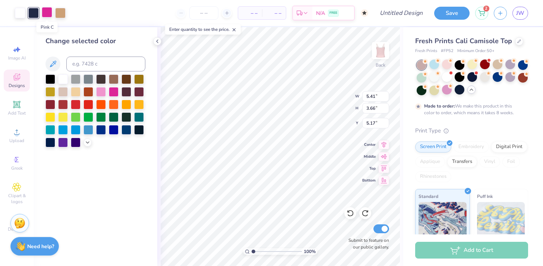
click at [47, 16] on div at bounding box center [47, 12] width 10 height 10
click at [101, 92] on div at bounding box center [101, 91] width 10 height 10
click at [32, 8] on div at bounding box center [33, 12] width 10 height 10
click at [125, 131] on div at bounding box center [127, 129] width 10 height 10
click at [111, 94] on div at bounding box center [114, 91] width 10 height 10
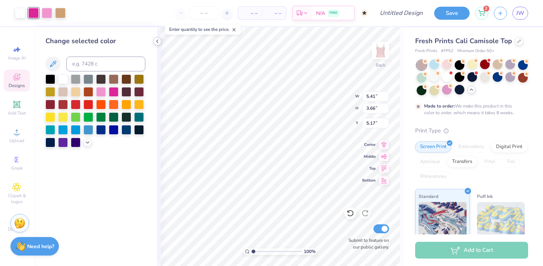
click at [157, 41] on icon at bounding box center [157, 41] width 6 height 6
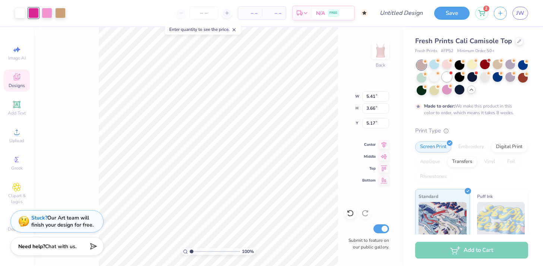
click at [445, 74] on div at bounding box center [447, 77] width 10 height 10
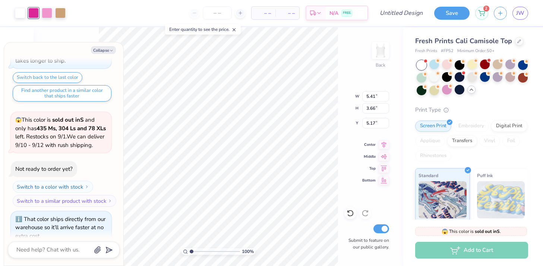
scroll to position [993, 0]
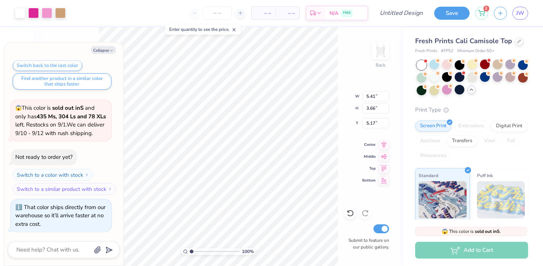
type textarea "x"
type input "2.37"
click at [224, 255] on input "range" at bounding box center [215, 252] width 50 height 7
drag, startPoint x: 222, startPoint y: 251, endPoint x: 189, endPoint y: 252, distance: 33.2
type input "1"
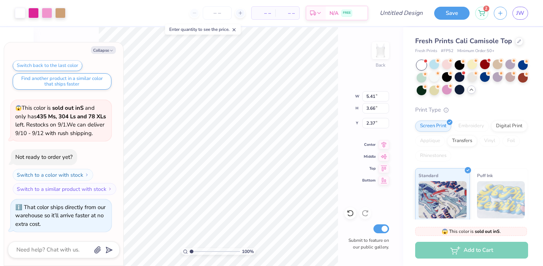
click at [190, 252] on input "range" at bounding box center [215, 252] width 50 height 7
click at [107, 50] on button "Collapse" at bounding box center [103, 50] width 25 height 8
type textarea "x"
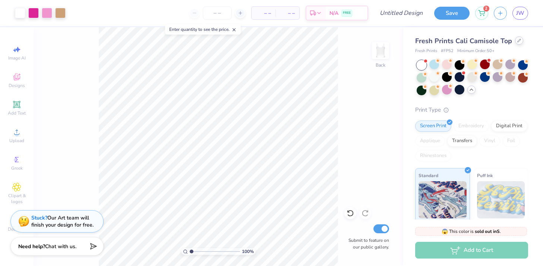
click at [515, 44] on div at bounding box center [519, 41] width 8 height 8
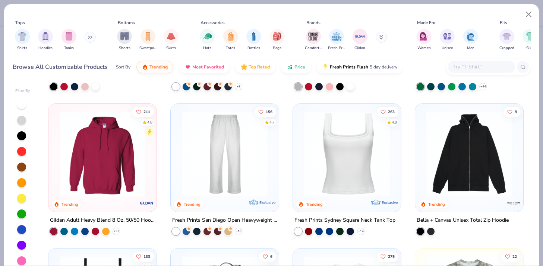
scroll to position [284, 0]
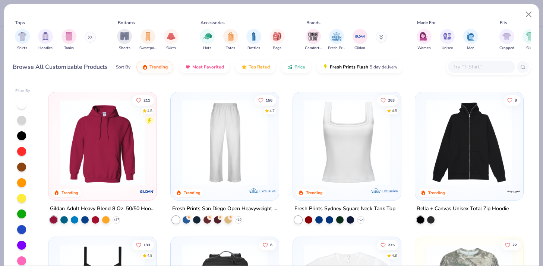
click at [334, 165] on img at bounding box center [346, 143] width 93 height 86
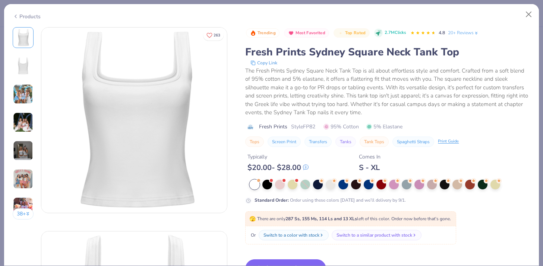
scroll to position [4, 0]
click at [30, 95] on img at bounding box center [23, 94] width 20 height 20
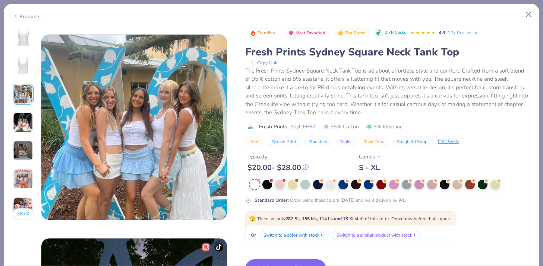
scroll to position [408, 0]
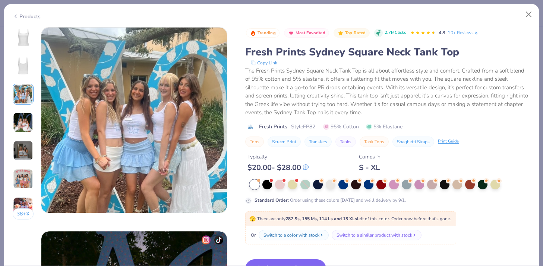
click at [27, 116] on img at bounding box center [23, 123] width 20 height 20
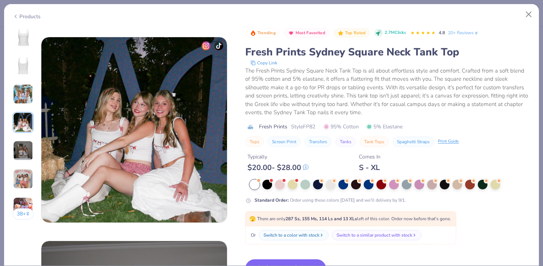
scroll to position [613, 0]
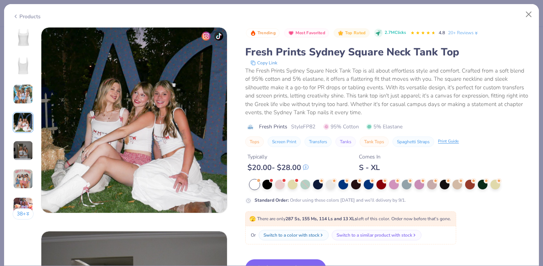
click at [27, 143] on img at bounding box center [23, 151] width 20 height 20
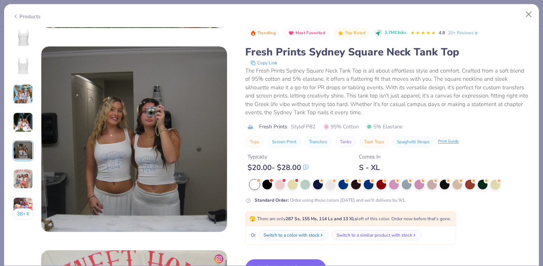
scroll to position [817, 0]
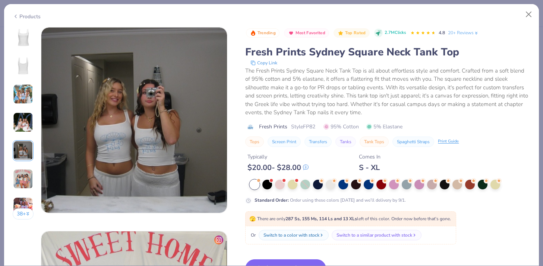
click at [25, 167] on div "38 +" at bounding box center [23, 126] width 21 height 198
click at [25, 171] on img at bounding box center [23, 179] width 20 height 20
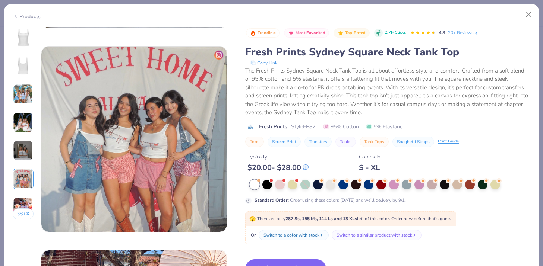
scroll to position [1021, 0]
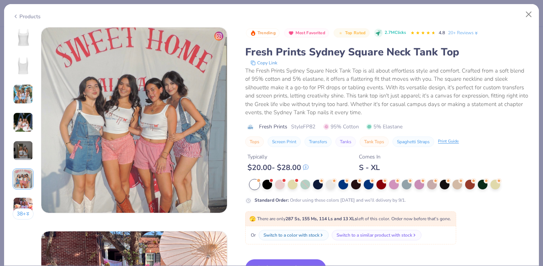
click at [26, 145] on img at bounding box center [23, 151] width 20 height 20
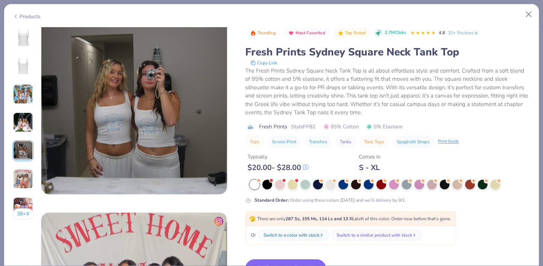
scroll to position [836, 0]
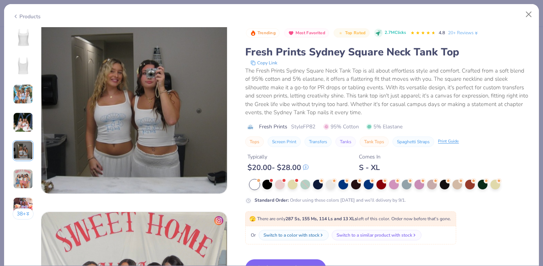
click at [24, 201] on img at bounding box center [23, 208] width 20 height 20
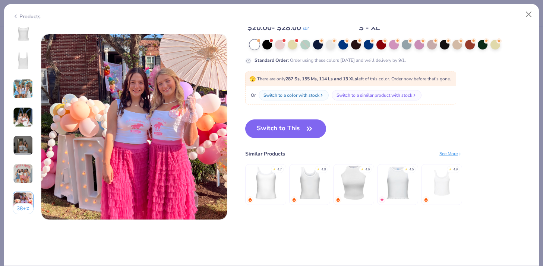
scroll to position [1225, 0]
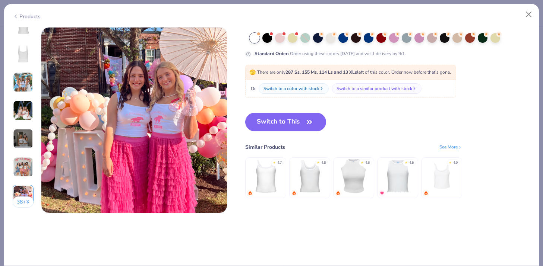
click at [24, 188] on img at bounding box center [23, 196] width 20 height 20
click at [25, 108] on img at bounding box center [23, 111] width 20 height 20
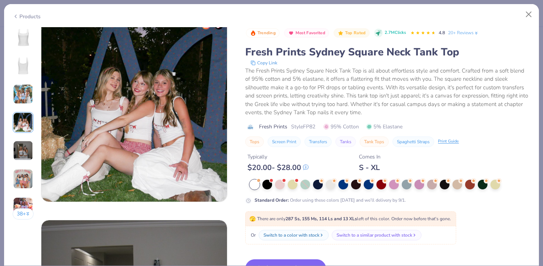
scroll to position [613, 0]
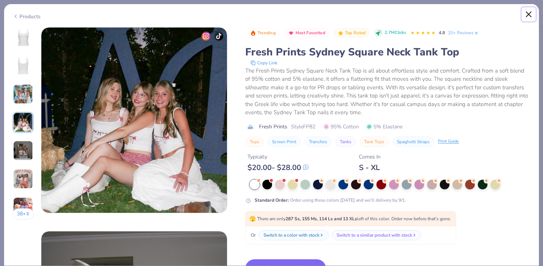
click at [529, 13] on button "Close" at bounding box center [529, 14] width 14 height 14
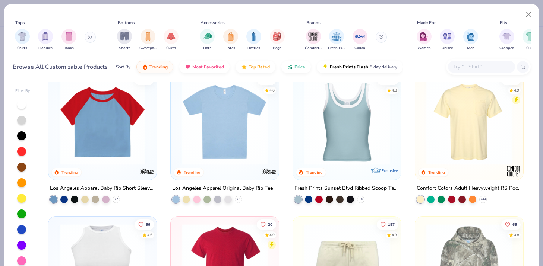
scroll to position [740, 0]
click at [178, 128] on img at bounding box center [131, 122] width 93 height 86
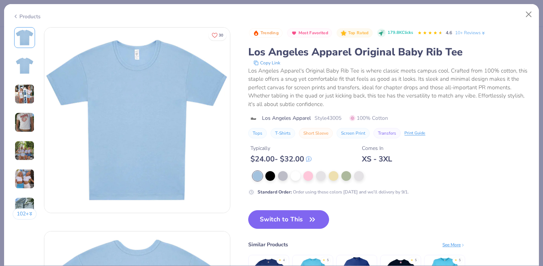
click at [23, 95] on img at bounding box center [25, 94] width 20 height 20
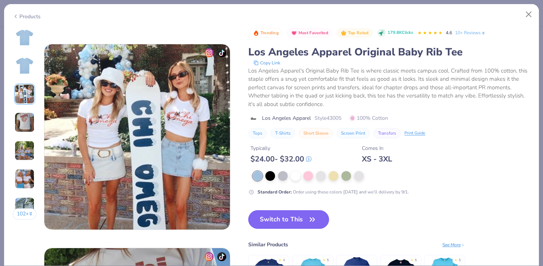
scroll to position [408, 0]
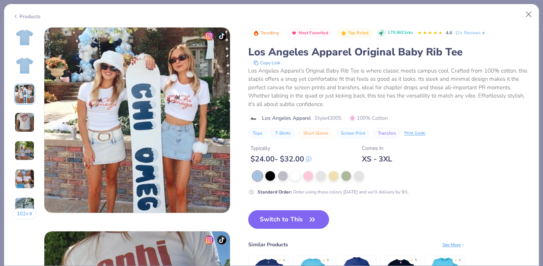
click at [23, 148] on img at bounding box center [25, 151] width 20 height 20
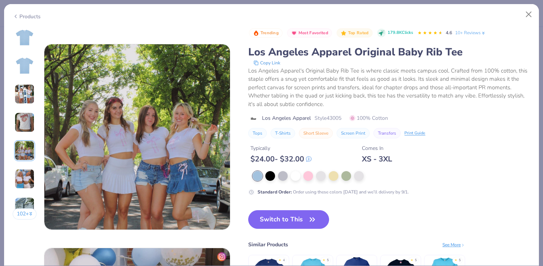
scroll to position [817, 0]
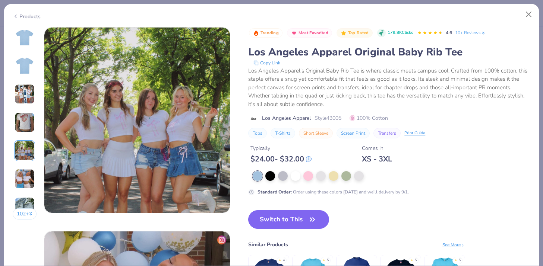
click at [23, 173] on img at bounding box center [25, 179] width 20 height 20
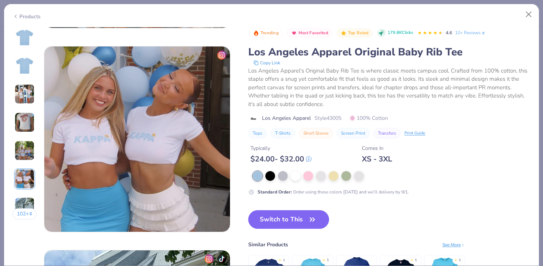
scroll to position [1021, 0]
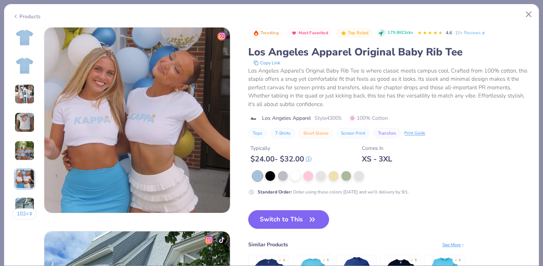
click at [25, 195] on div "102 +" at bounding box center [25, 126] width 24 height 198
click at [25, 196] on div "102 +" at bounding box center [25, 126] width 24 height 198
click at [25, 199] on img at bounding box center [25, 208] width 20 height 20
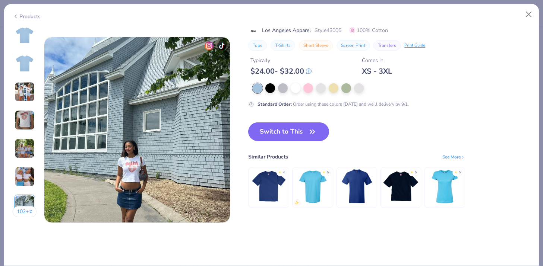
scroll to position [1225, 0]
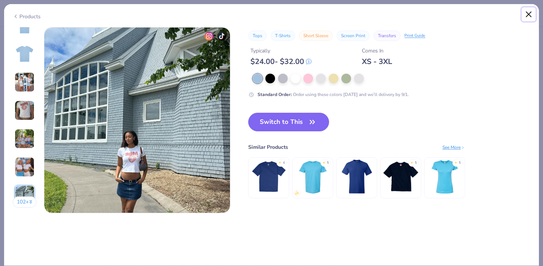
click at [530, 15] on button "Close" at bounding box center [529, 14] width 14 height 14
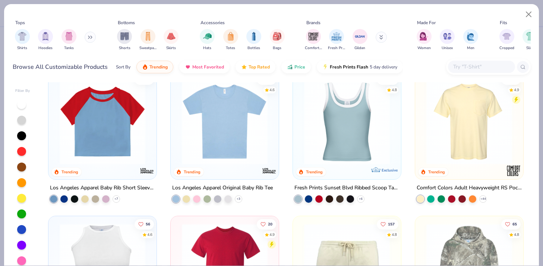
click at [259, 131] on img at bounding box center [224, 122] width 93 height 86
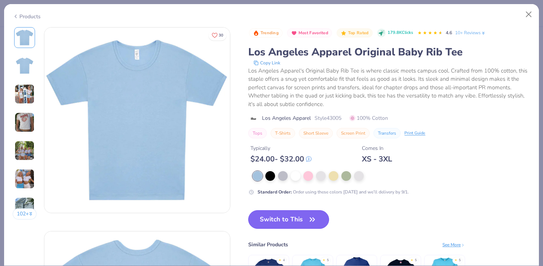
click at [297, 222] on button "Switch to This" at bounding box center [288, 220] width 81 height 19
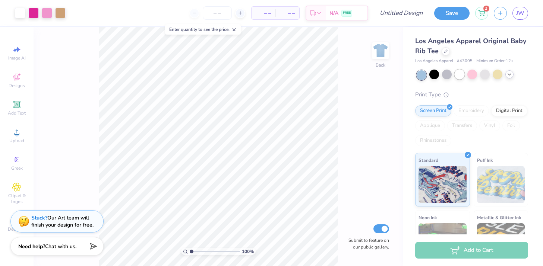
click at [461, 77] on div at bounding box center [460, 75] width 10 height 10
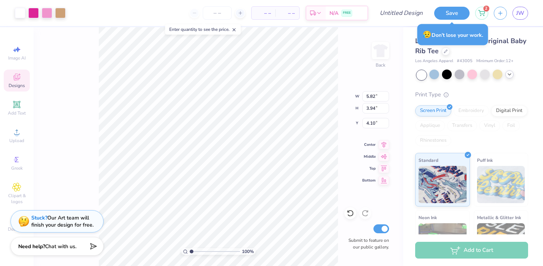
type input "5.82"
type input "3.94"
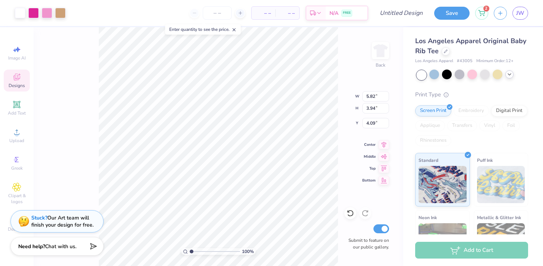
type input "5.84"
type input "4.00"
type input "4.09"
type input "3.94"
type input "4.12"
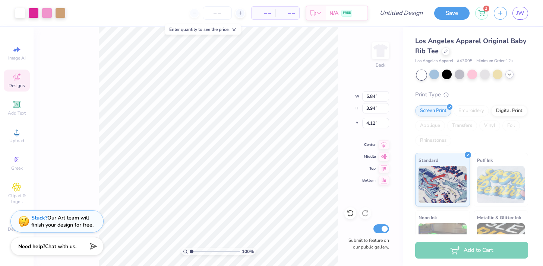
type input "6.51"
type input "4.40"
type input "3.66"
drag, startPoint x: 192, startPoint y: 250, endPoint x: 198, endPoint y: 250, distance: 6.0
type input "2.55"
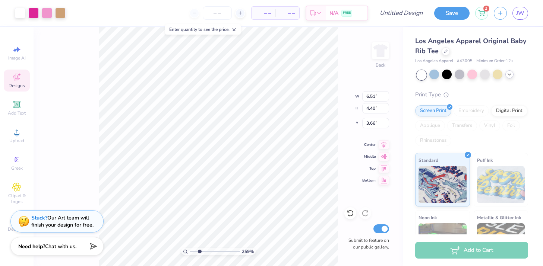
click at [199, 250] on input "range" at bounding box center [215, 252] width 50 height 7
type input "6.95"
type input "4.69"
type input "3.36"
type input "6.93"
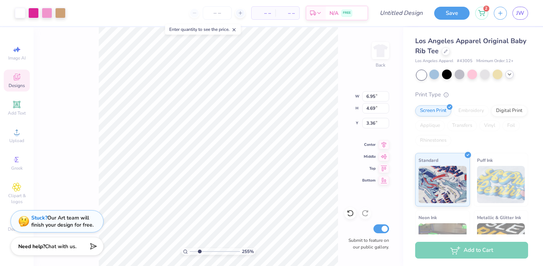
type input "4.71"
type input "3.33"
type input "4.72"
type input "3.00"
drag, startPoint x: 200, startPoint y: 251, endPoint x: 182, endPoint y: 249, distance: 18.7
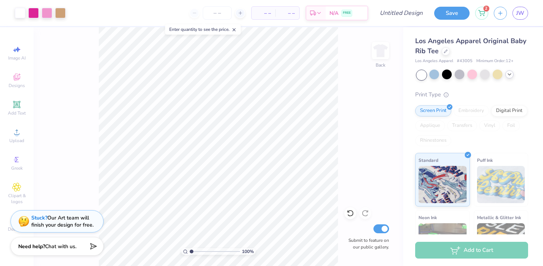
type input "1"
click at [190, 249] on input "range" at bounding box center [215, 252] width 50 height 7
click at [76, 215] on div "Stuck? Our Art team will finish your design for free." at bounding box center [62, 221] width 62 height 14
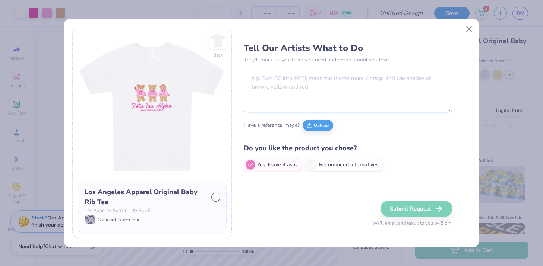
click at [299, 95] on textarea at bounding box center [348, 91] width 209 height 42
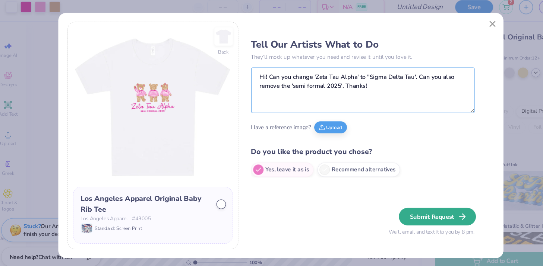
type textarea "Hi! Can you change 'Zeta Tau Alpha' to "Sigma Delta Tau'. Can you also remove t…"
click at [406, 212] on button "Submit Request" at bounding box center [418, 209] width 72 height 16
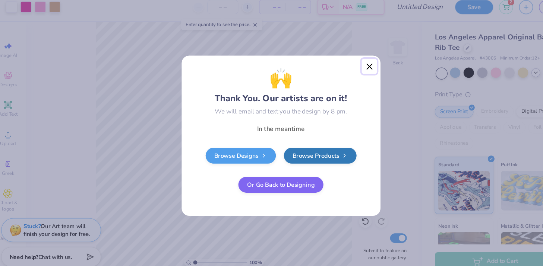
click at [355, 68] on button "Close" at bounding box center [354, 68] width 14 height 14
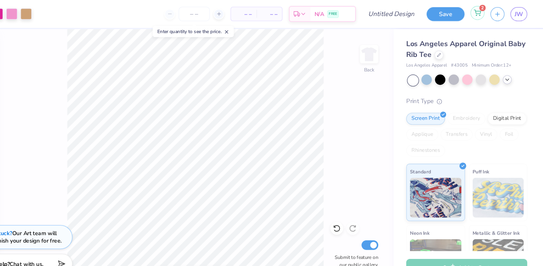
click at [489, 7] on span "2" at bounding box center [486, 7] width 6 height 6
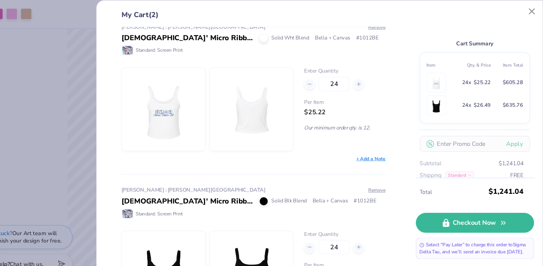
scroll to position [60, 0]
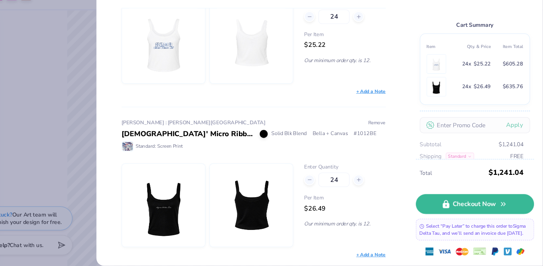
click at [391, 132] on button "Remove" at bounding box center [387, 132] width 17 height 7
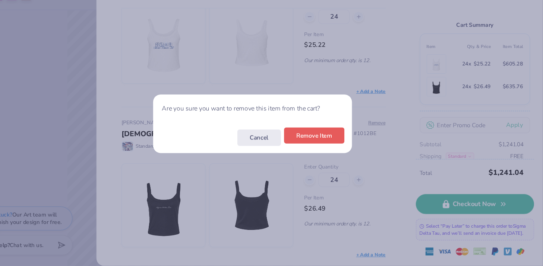
click at [328, 150] on button "Remove Item" at bounding box center [329, 144] width 56 height 15
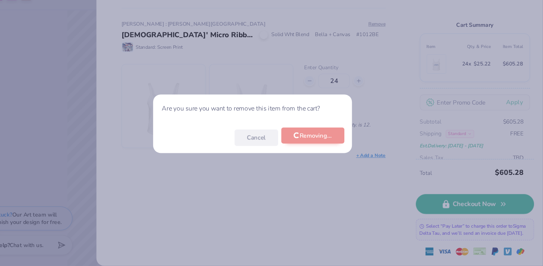
scroll to position [0, 0]
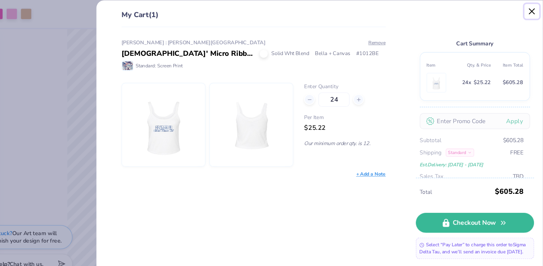
click at [533, 10] on button "Close" at bounding box center [533, 11] width 14 height 14
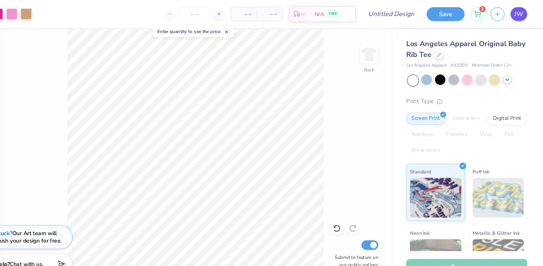
click at [517, 16] on span "JW" at bounding box center [520, 13] width 8 height 9
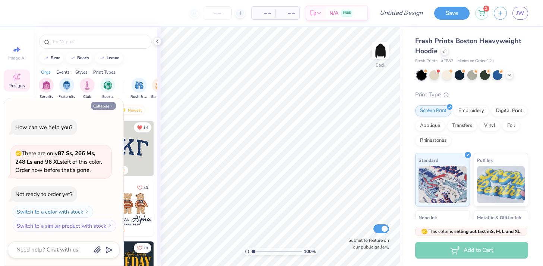
click at [112, 104] on button "Collapse" at bounding box center [103, 106] width 25 height 8
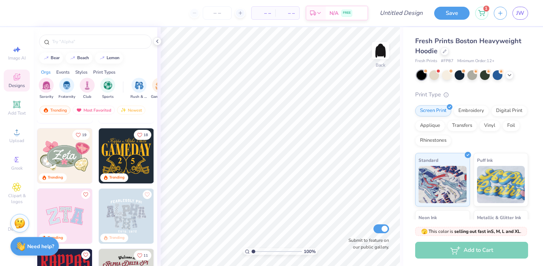
scroll to position [135, 0]
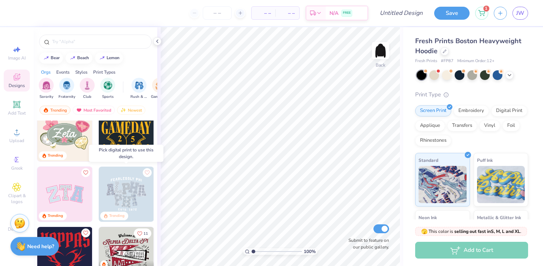
click at [119, 183] on img at bounding box center [126, 194] width 55 height 55
click at [120, 189] on img at bounding box center [126, 194] width 55 height 55
click at [464, 110] on div "Embroidery" at bounding box center [471, 109] width 35 height 11
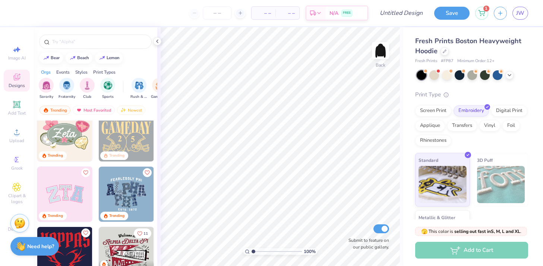
click at [110, 193] on img at bounding box center [126, 194] width 55 height 55
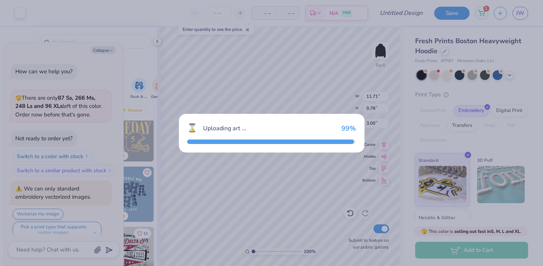
scroll to position [6, 0]
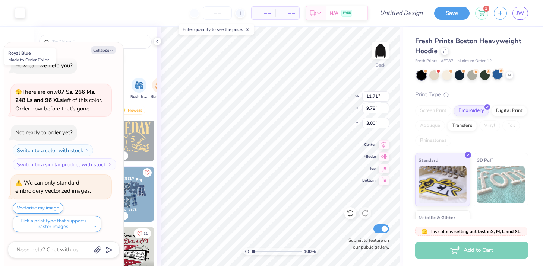
click at [498, 72] on div at bounding box center [498, 75] width 10 height 10
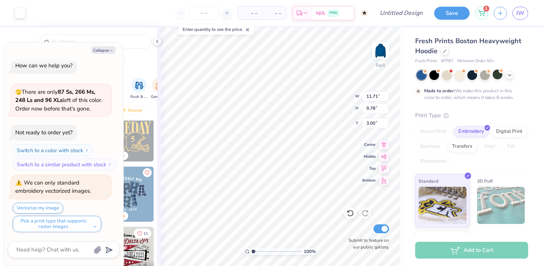
scroll to position [68, 0]
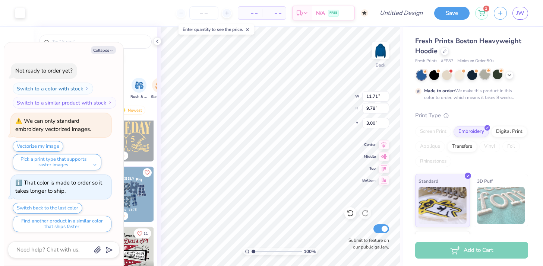
click at [488, 75] on div at bounding box center [485, 75] width 10 height 10
type textarea "x"
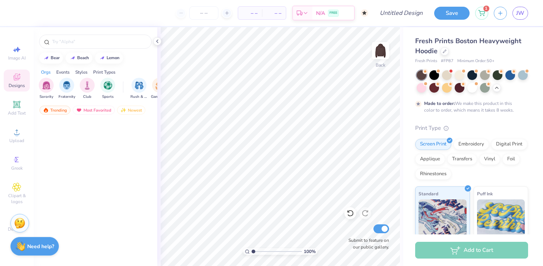
scroll to position [63, 0]
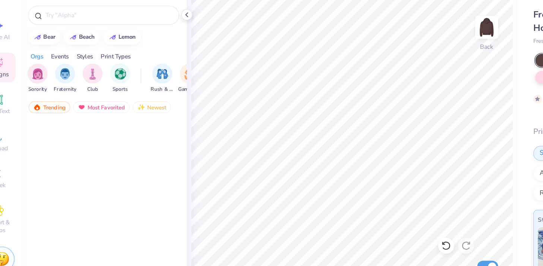
scroll to position [63, 0]
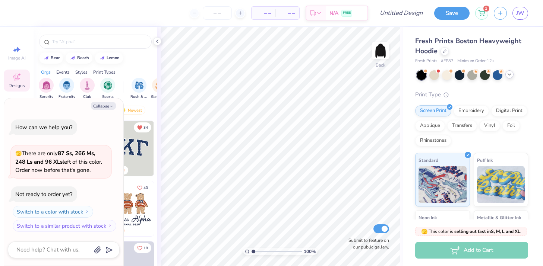
click at [512, 75] on icon at bounding box center [510, 75] width 6 height 6
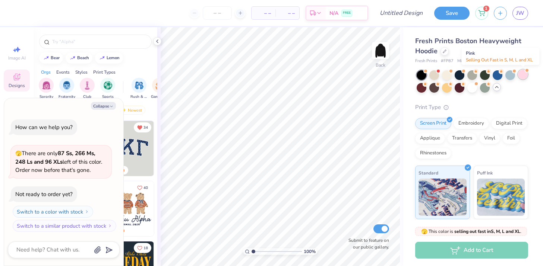
click at [518, 73] on div at bounding box center [523, 75] width 10 height 10
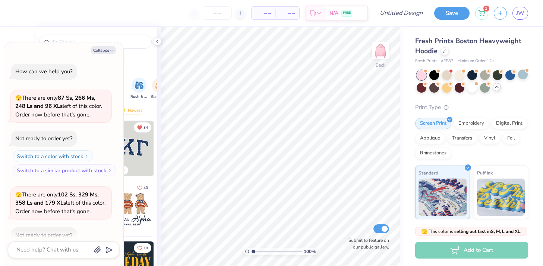
scroll to position [41, 0]
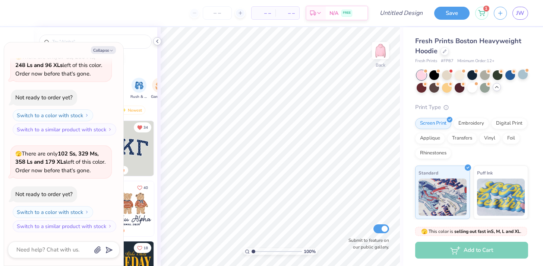
click at [157, 39] on icon at bounding box center [157, 41] width 6 height 6
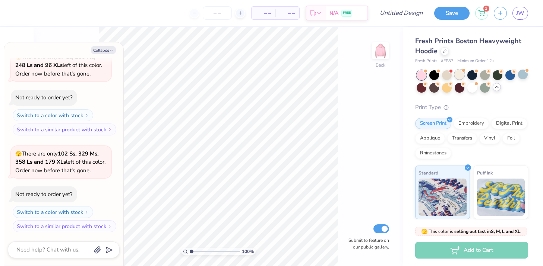
click at [461, 73] on div at bounding box center [460, 75] width 10 height 10
click at [105, 51] on button "Collapse" at bounding box center [103, 50] width 25 height 8
type textarea "x"
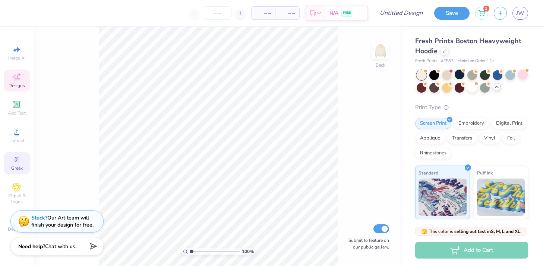
click at [16, 167] on span "Greek" at bounding box center [17, 168] width 12 height 6
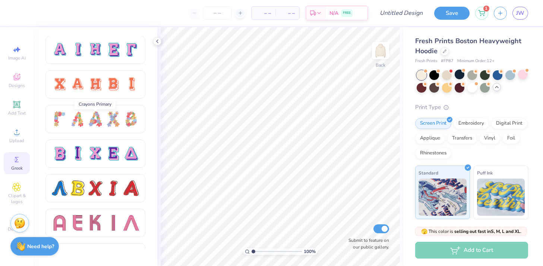
scroll to position [600, 0]
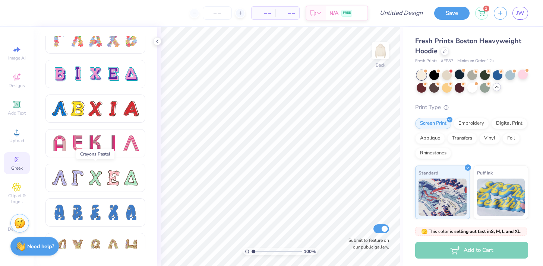
click at [91, 182] on div at bounding box center [96, 178] width 16 height 16
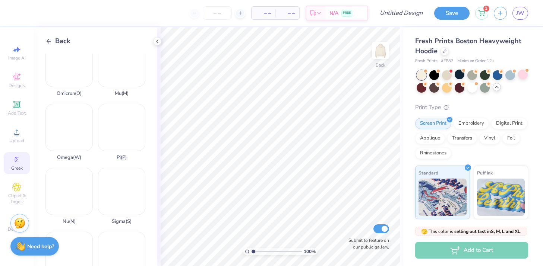
scroll to position [482, 0]
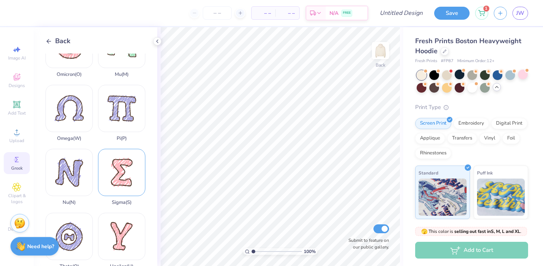
click at [118, 185] on div "Sigma ( S )" at bounding box center [121, 177] width 47 height 57
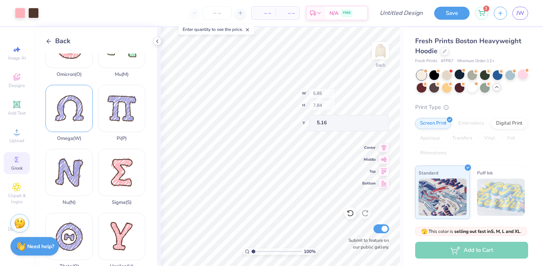
type input "5.85"
type input "7.84"
type input "5.16"
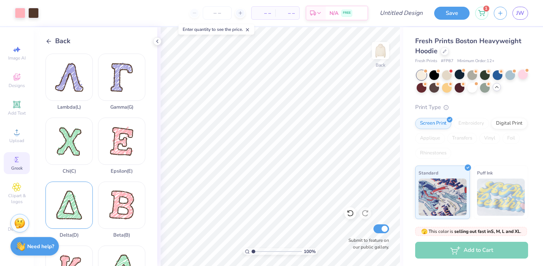
scroll to position [14, 0]
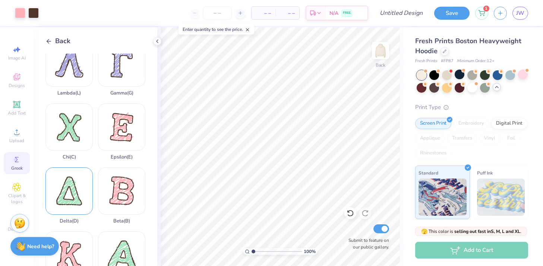
click at [75, 183] on div "Delta ( D )" at bounding box center [68, 196] width 47 height 57
type input "8.16"
type input "9.30"
type input "3.70"
click at [322, 104] on div "100 % Back Submit to feature on our public gallery." at bounding box center [280, 146] width 246 height 239
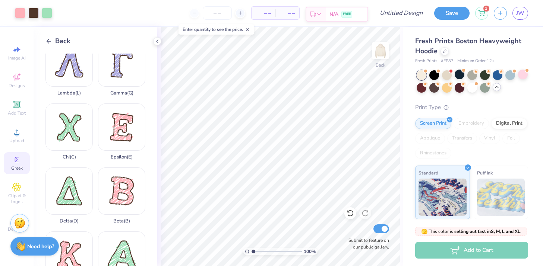
click at [157, 41] on polyline at bounding box center [157, 41] width 1 height 3
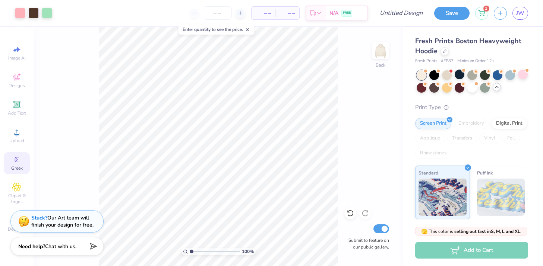
click at [248, 30] on icon at bounding box center [247, 29] width 5 height 5
type input "8.16"
type input "9.30"
type input "3.70"
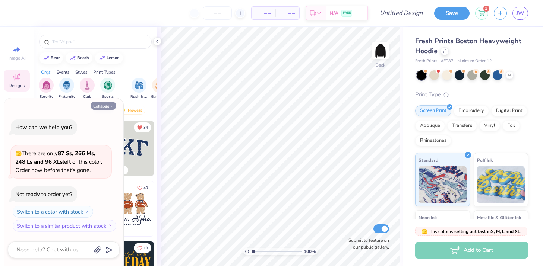
click at [107, 103] on button "Collapse" at bounding box center [103, 106] width 25 height 8
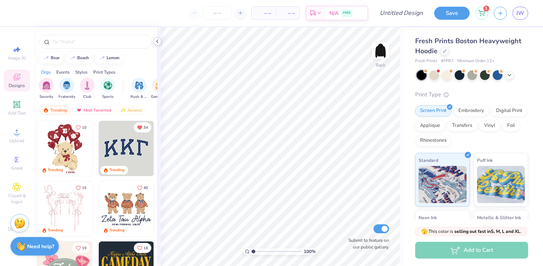
click at [161, 40] on div "– – Per Item – – Total Est. Delivery N/A FREE Design Title Save 1 JW Image AI D…" at bounding box center [271, 133] width 543 height 266
click at [158, 40] on icon at bounding box center [157, 41] width 6 height 6
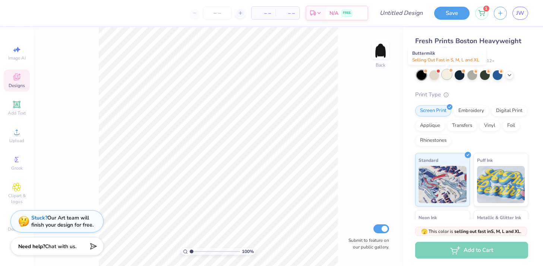
click at [445, 75] on div at bounding box center [447, 75] width 10 height 10
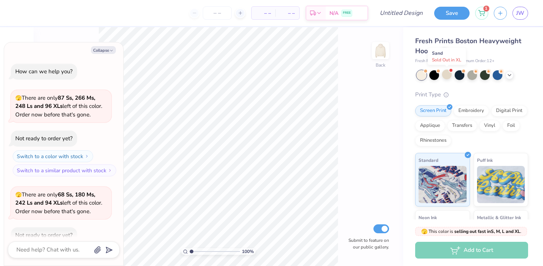
scroll to position [41, 0]
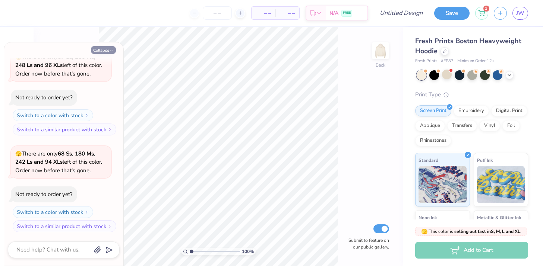
click at [109, 50] on icon "button" at bounding box center [111, 50] width 4 height 4
type textarea "x"
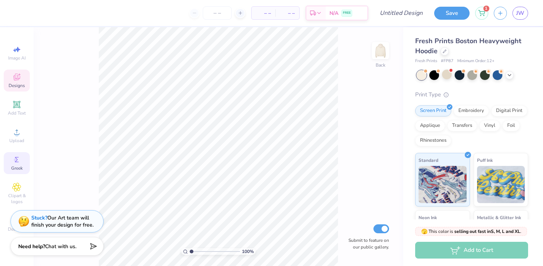
click at [18, 163] on icon at bounding box center [16, 159] width 9 height 9
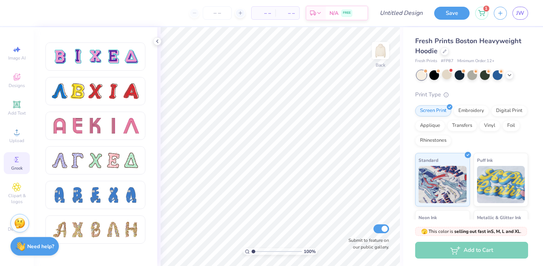
scroll to position [593, 0]
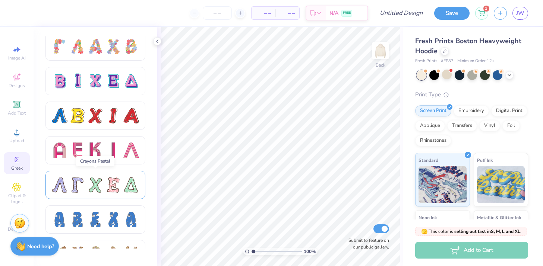
click at [88, 184] on div at bounding box center [96, 185] width 16 height 16
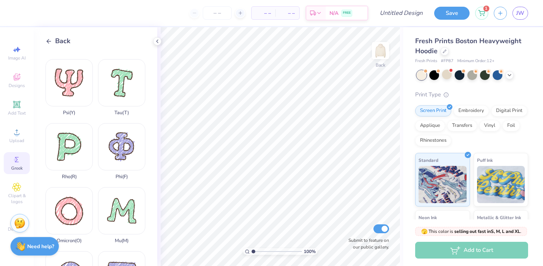
scroll to position [429, 0]
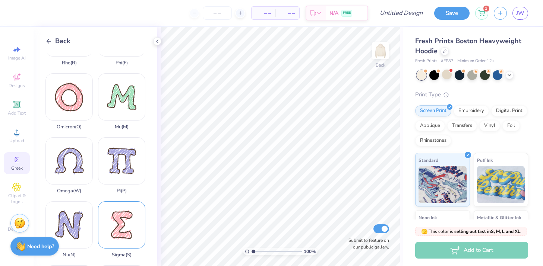
click at [122, 230] on div "Sigma ( S )" at bounding box center [121, 230] width 47 height 57
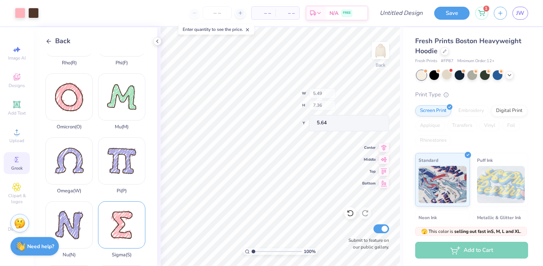
type input "5.49"
type input "7.36"
type input "5.64"
type input "4.21"
click at [21, 10] on div at bounding box center [20, 12] width 10 height 10
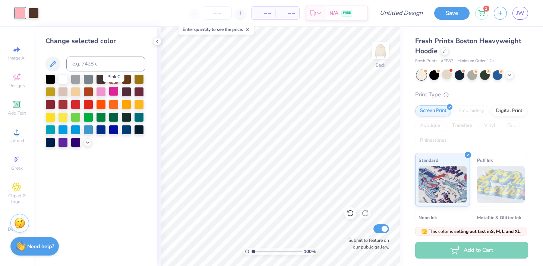
click at [112, 94] on div at bounding box center [114, 91] width 10 height 10
click at [114, 91] on div at bounding box center [114, 91] width 10 height 10
click at [157, 42] on icon at bounding box center [157, 41] width 6 height 6
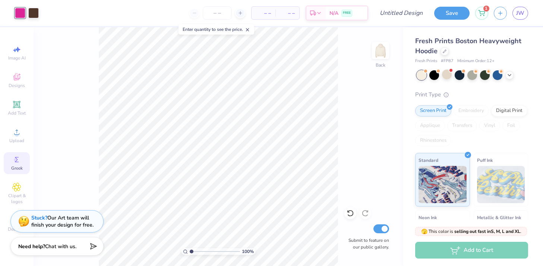
click at [15, 164] on icon at bounding box center [16, 159] width 9 height 9
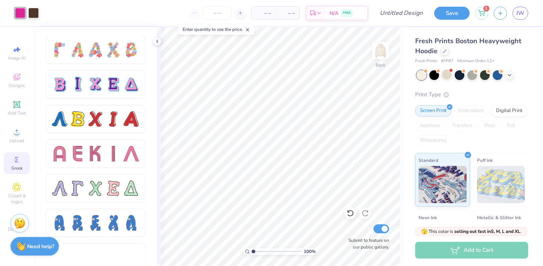
scroll to position [597, 0]
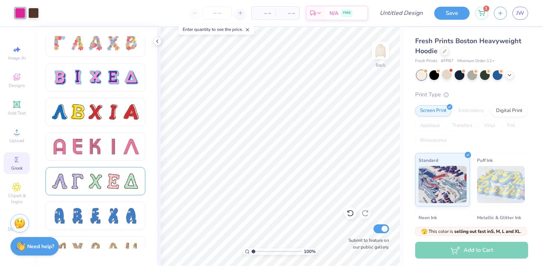
click at [83, 181] on div at bounding box center [78, 182] width 16 height 16
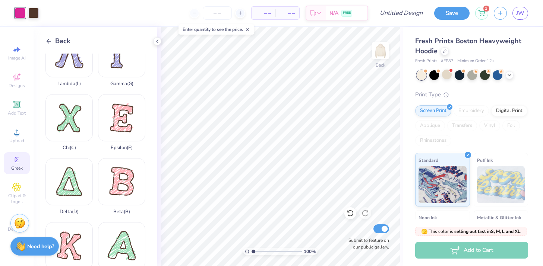
scroll to position [24, 0]
click at [77, 176] on div "Delta ( D )" at bounding box center [68, 186] width 47 height 57
type input "7.41"
type input "8.44"
type input "4.56"
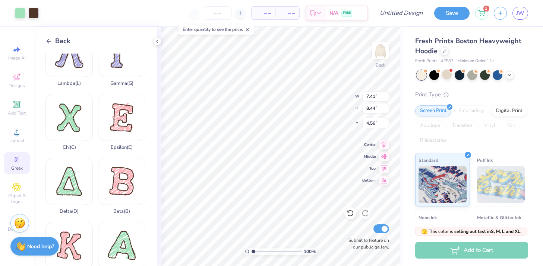
type input "3.67"
type input "6.71"
type input "7.65"
type input "4.21"
type input "6.06"
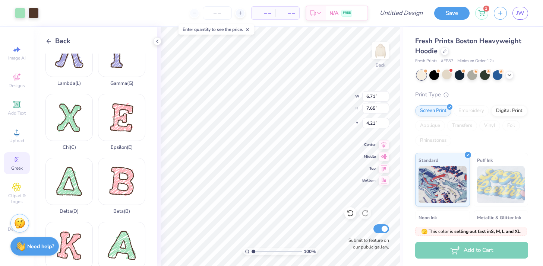
type input "6.91"
type input "4.43"
click at [46, 13] on div at bounding box center [47, 12] width 10 height 10
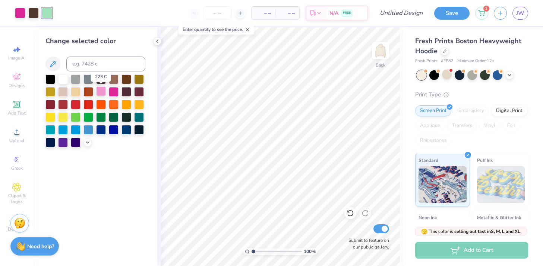
click at [100, 91] on div at bounding box center [101, 91] width 10 height 10
click at [158, 40] on icon at bounding box center [157, 41] width 6 height 6
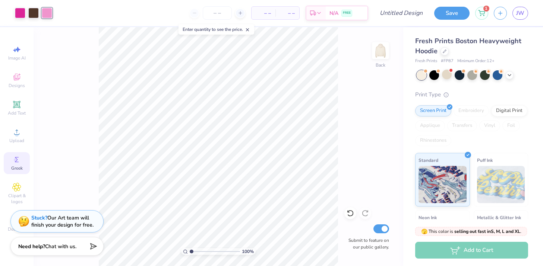
click at [19, 158] on icon at bounding box center [16, 159] width 9 height 9
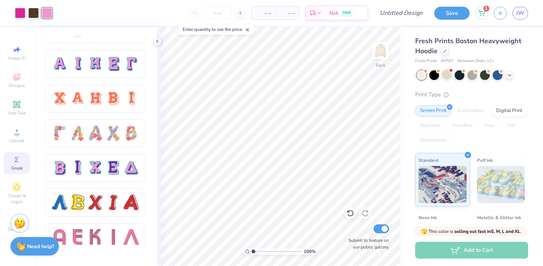
scroll to position [608, 0]
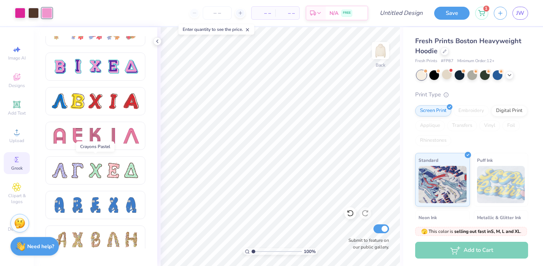
click at [92, 184] on div at bounding box center [95, 171] width 100 height 28
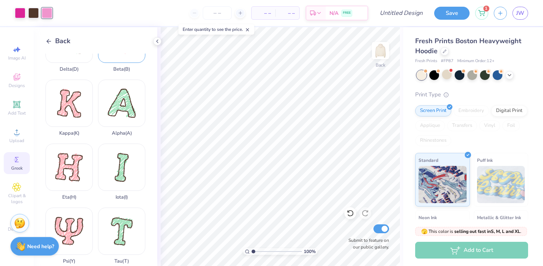
scroll to position [198, 0]
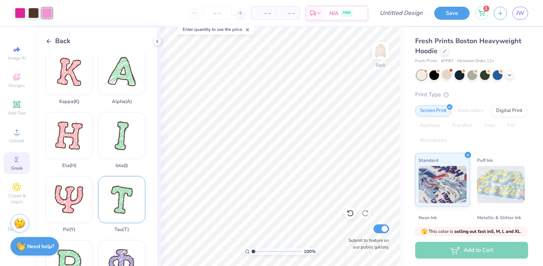
click at [114, 198] on div "Tau ( T )" at bounding box center [121, 204] width 47 height 57
type input "6.10"
type input "7.76"
type input "4.43"
type input "6.06"
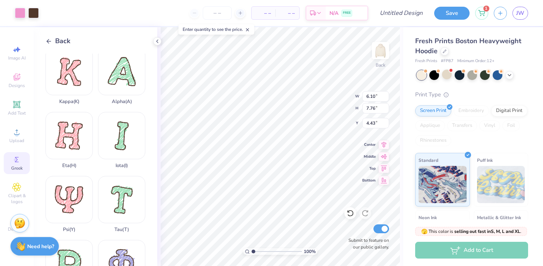
type input "6.91"
drag, startPoint x: 267, startPoint y: 252, endPoint x: 257, endPoint y: 251, distance: 10.4
type input "1.73"
click at [257, 251] on input "range" at bounding box center [277, 252] width 50 height 7
type input "5.93"
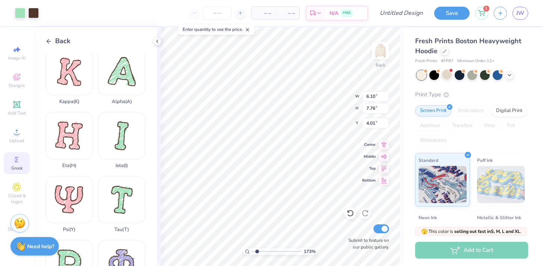
type input "7.55"
click at [324, 108] on div "173 % Back W 5.93 H 7.55 Y 4.12 Center Middle Top Bottom Submit to feature on o…" at bounding box center [280, 146] width 246 height 239
type input "5.82"
type input "7.41"
type input "4.25"
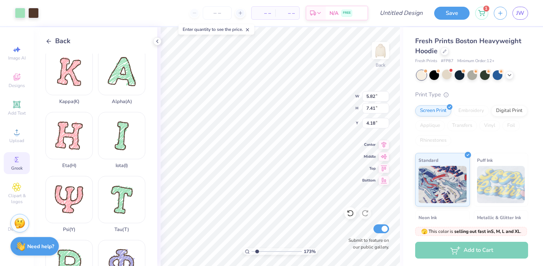
type input "4.18"
click at [60, 12] on div "– – Per Item – – Total Est. Delivery N/A FREE" at bounding box center [206, 13] width 324 height 26
click at [22, 13] on div at bounding box center [20, 12] width 10 height 10
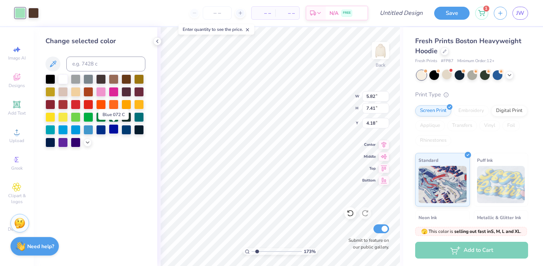
click at [109, 129] on div at bounding box center [114, 129] width 10 height 10
click at [112, 129] on div at bounding box center [114, 129] width 10 height 10
click at [102, 127] on div at bounding box center [101, 129] width 10 height 10
click at [89, 129] on div at bounding box center [88, 129] width 10 height 10
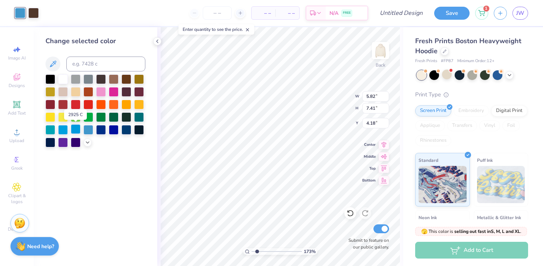
click at [75, 129] on div at bounding box center [76, 129] width 10 height 10
click at [63, 127] on div at bounding box center [63, 129] width 10 height 10
click at [49, 126] on div at bounding box center [50, 130] width 10 height 10
click at [63, 143] on div at bounding box center [63, 142] width 10 height 10
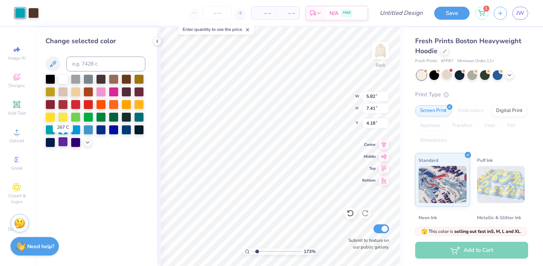
click at [62, 141] on div at bounding box center [63, 142] width 10 height 10
click at [62, 142] on div at bounding box center [63, 142] width 10 height 10
click at [69, 163] on div "Change selected color" at bounding box center [96, 146] width 124 height 239
click at [158, 41] on icon at bounding box center [157, 41] width 6 height 6
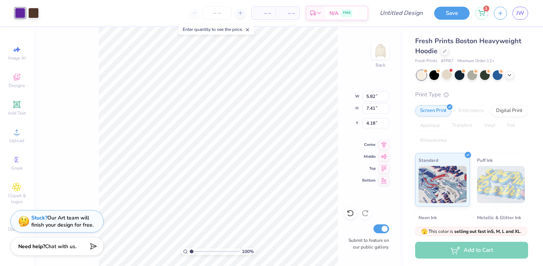
drag, startPoint x: 195, startPoint y: 251, endPoint x: 175, endPoint y: 251, distance: 19.8
type input "1"
click at [190, 251] on input "range" at bounding box center [215, 252] width 50 height 7
type input "4.71"
type input "6.31"
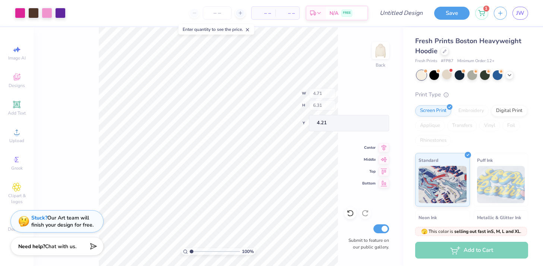
type input "5.21"
type input "6.98"
click at [249, 29] on line at bounding box center [247, 30] width 3 height 3
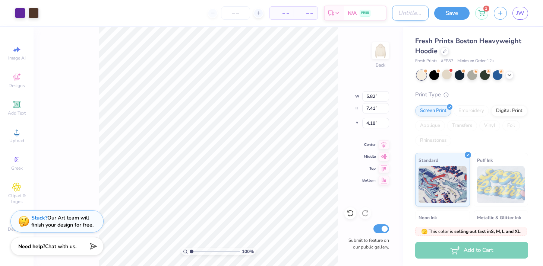
click at [392, 14] on input "Design Title" at bounding box center [410, 13] width 37 height 15
type input "SDT hoodie"
click at [449, 11] on button "Save" at bounding box center [451, 12] width 35 height 13
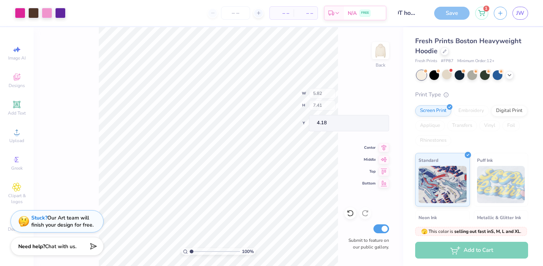
scroll to position [0, 0]
click at [461, 11] on div "Save" at bounding box center [451, 13] width 35 height 13
click at [456, 11] on div "Save" at bounding box center [451, 13] width 35 height 13
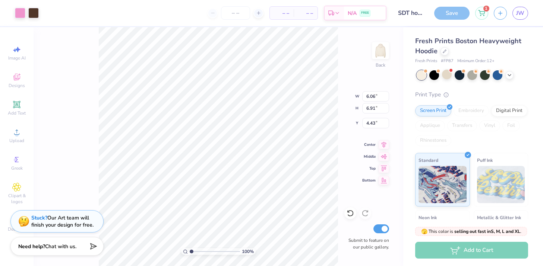
type input "4.18"
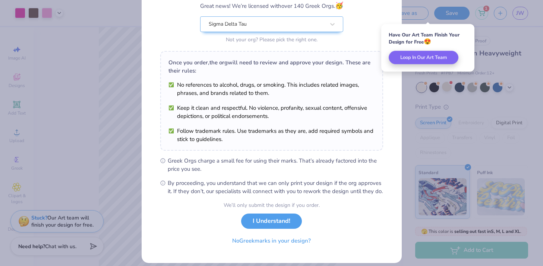
scroll to position [69, 0]
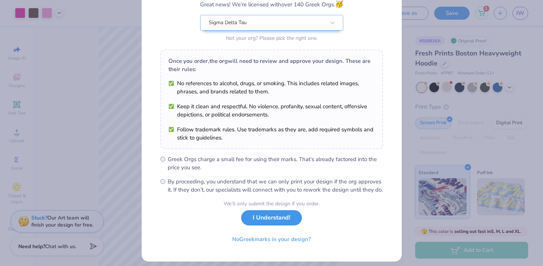
click at [268, 226] on button "I Understand!" at bounding box center [271, 218] width 61 height 15
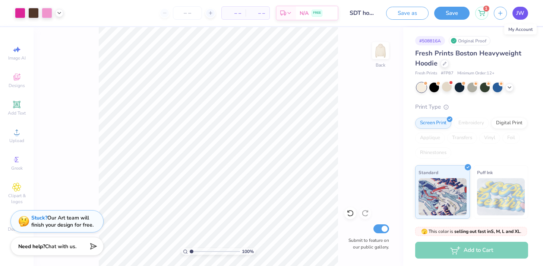
click at [521, 15] on span "JW" at bounding box center [520, 13] width 8 height 9
